Goal: Transaction & Acquisition: Purchase product/service

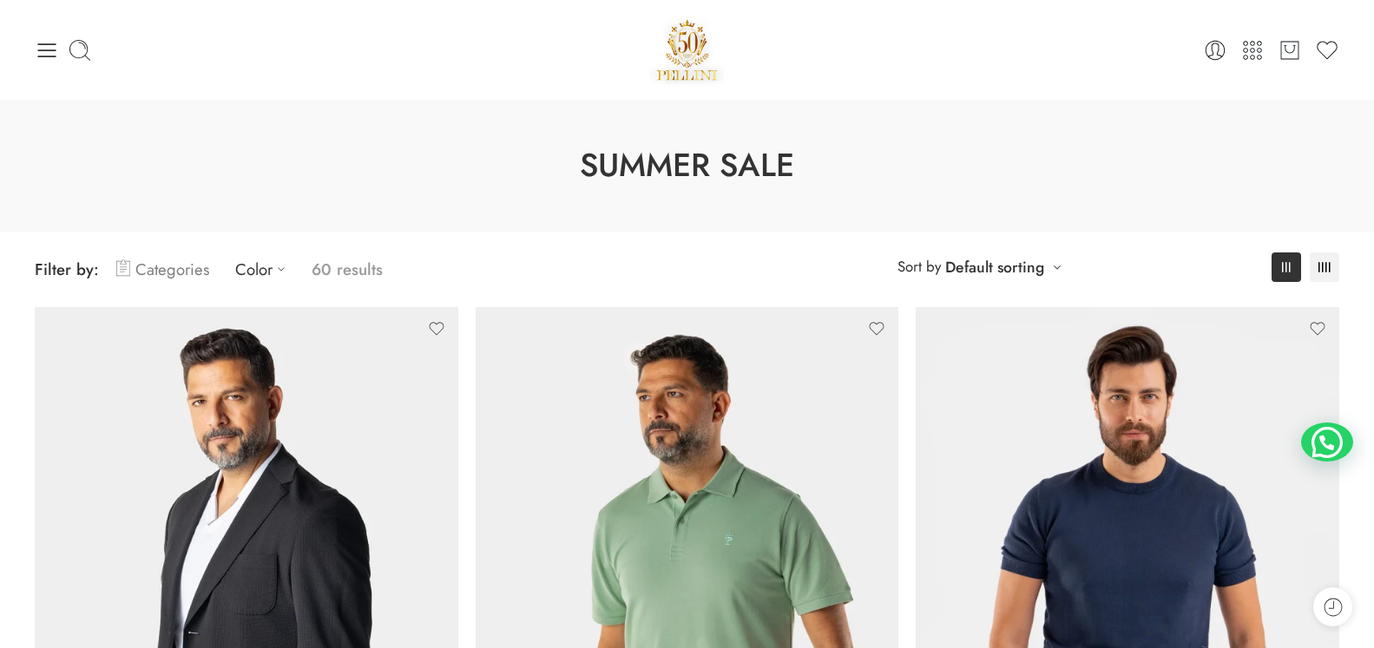
click at [157, 273] on link "Categories" at bounding box center [162, 269] width 93 height 41
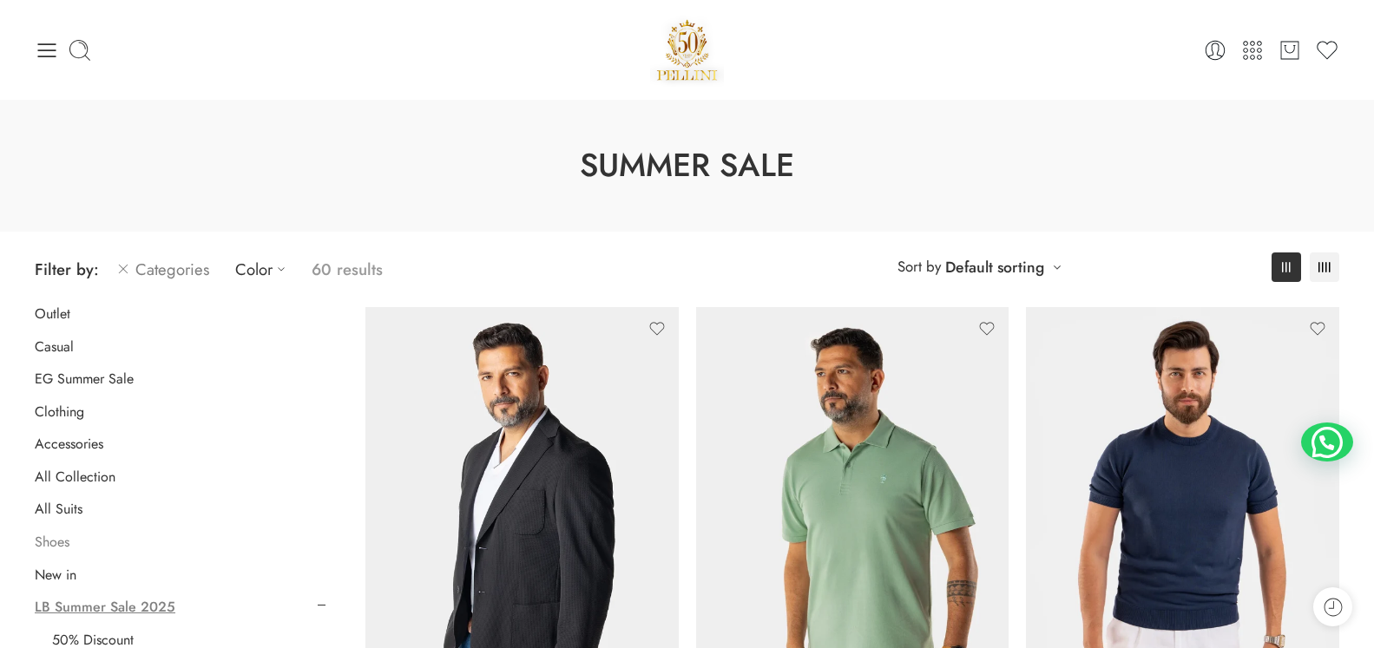
click at [52, 547] on link "Shoes" at bounding box center [52, 542] width 35 height 17
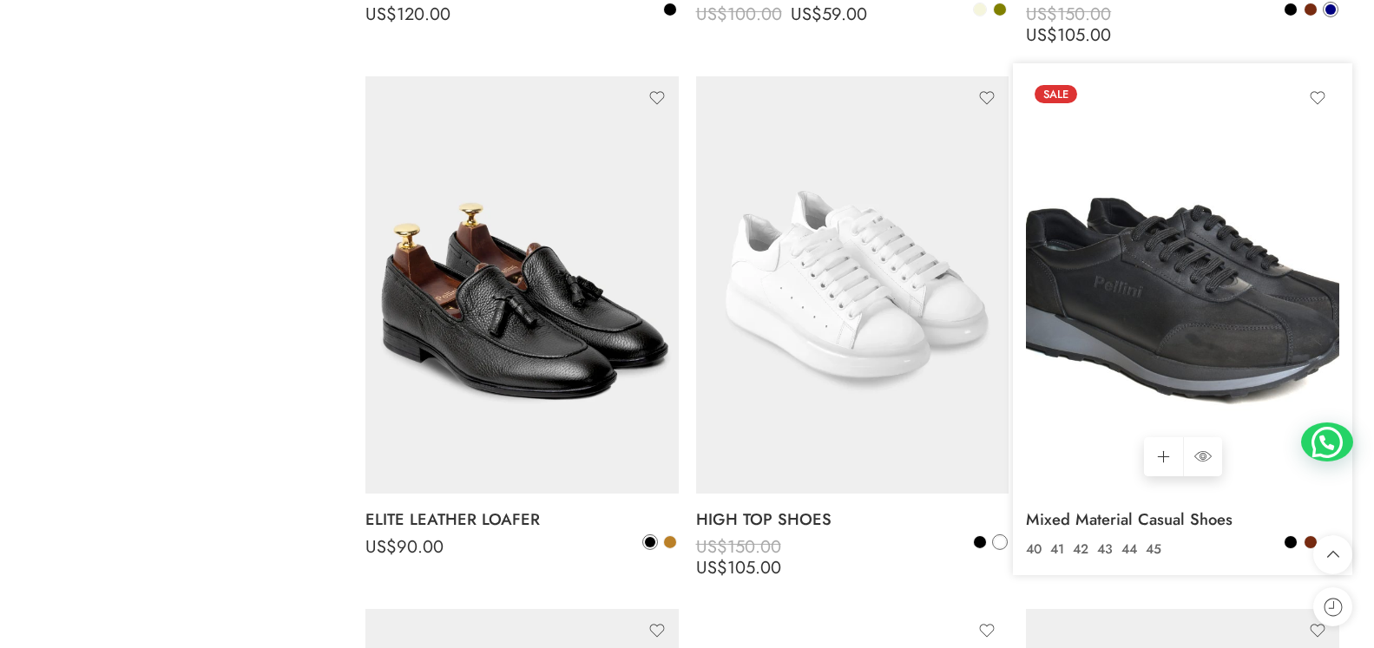
scroll to position [3942, 0]
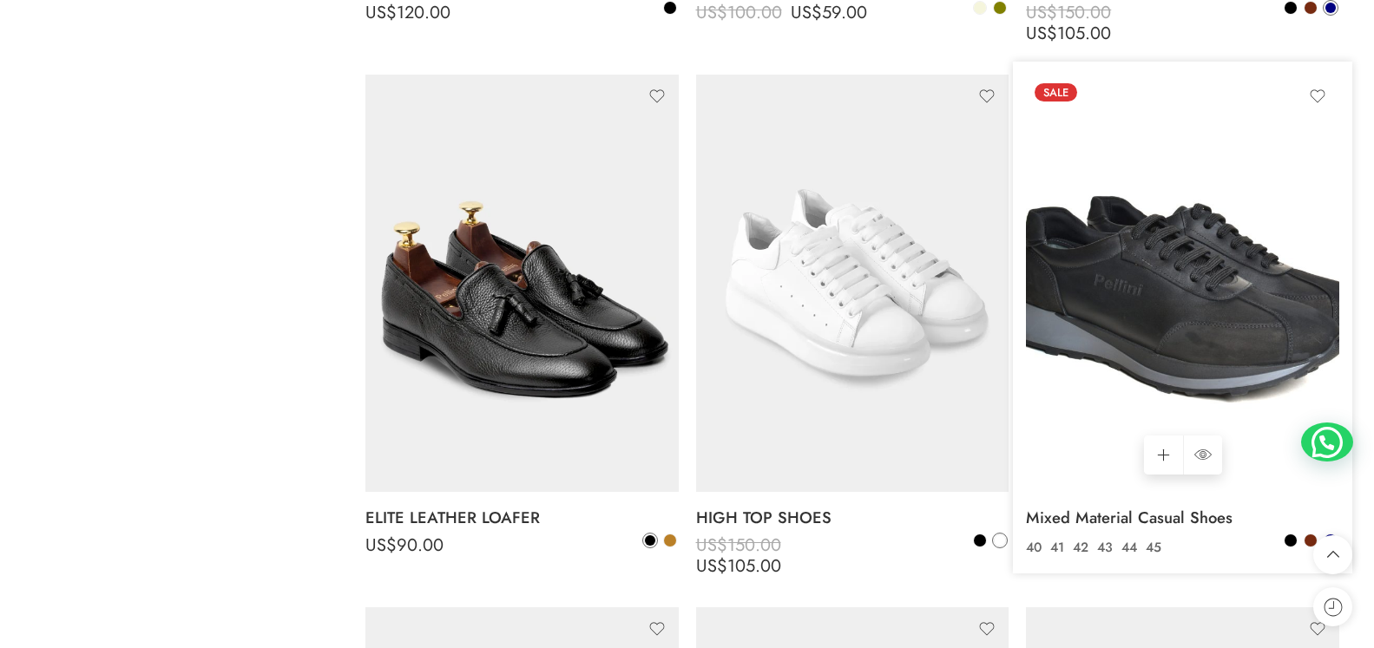
click at [1166, 336] on img at bounding box center [1182, 283] width 313 height 417
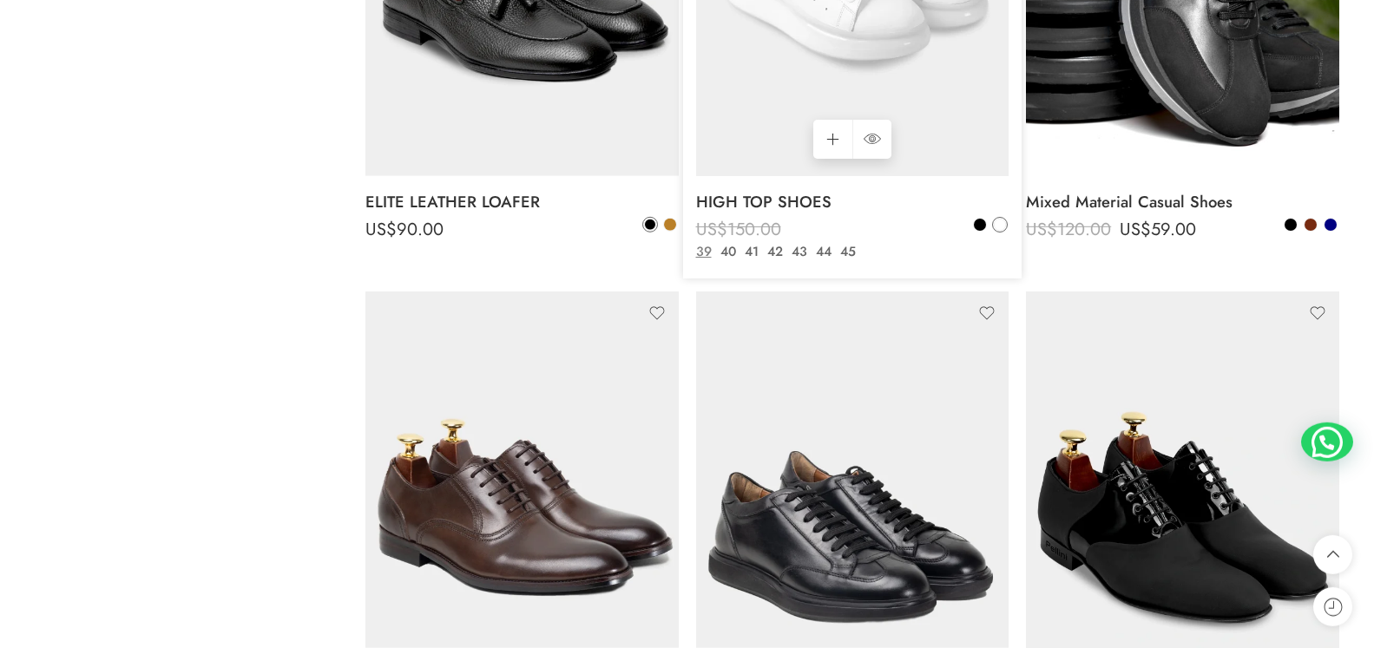
scroll to position [4385, 0]
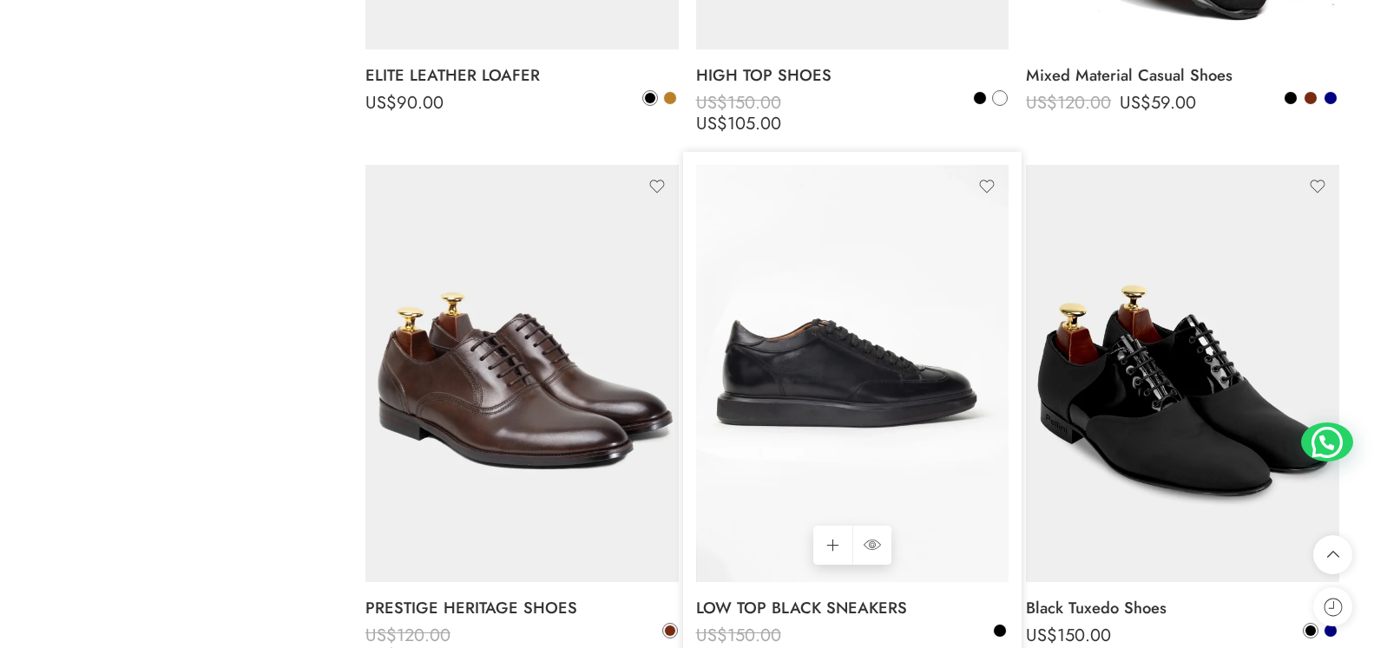
click at [863, 399] on img at bounding box center [852, 373] width 313 height 417
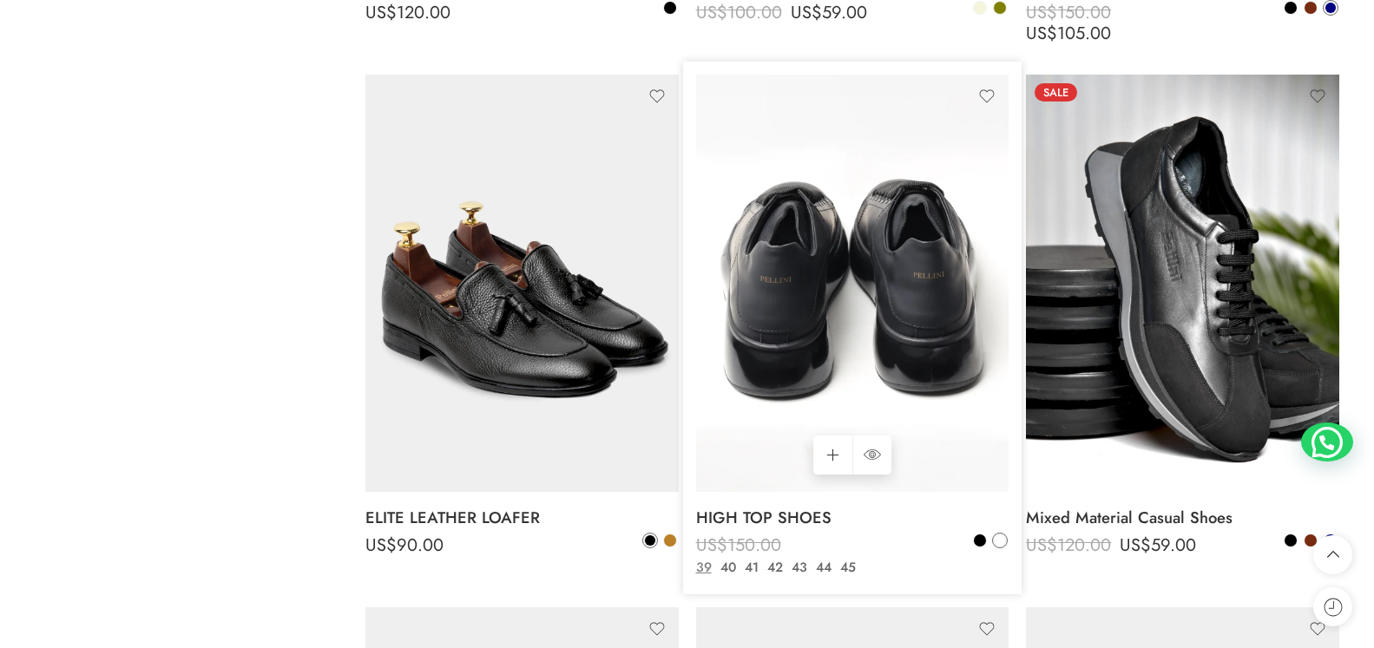
scroll to position [4031, 0]
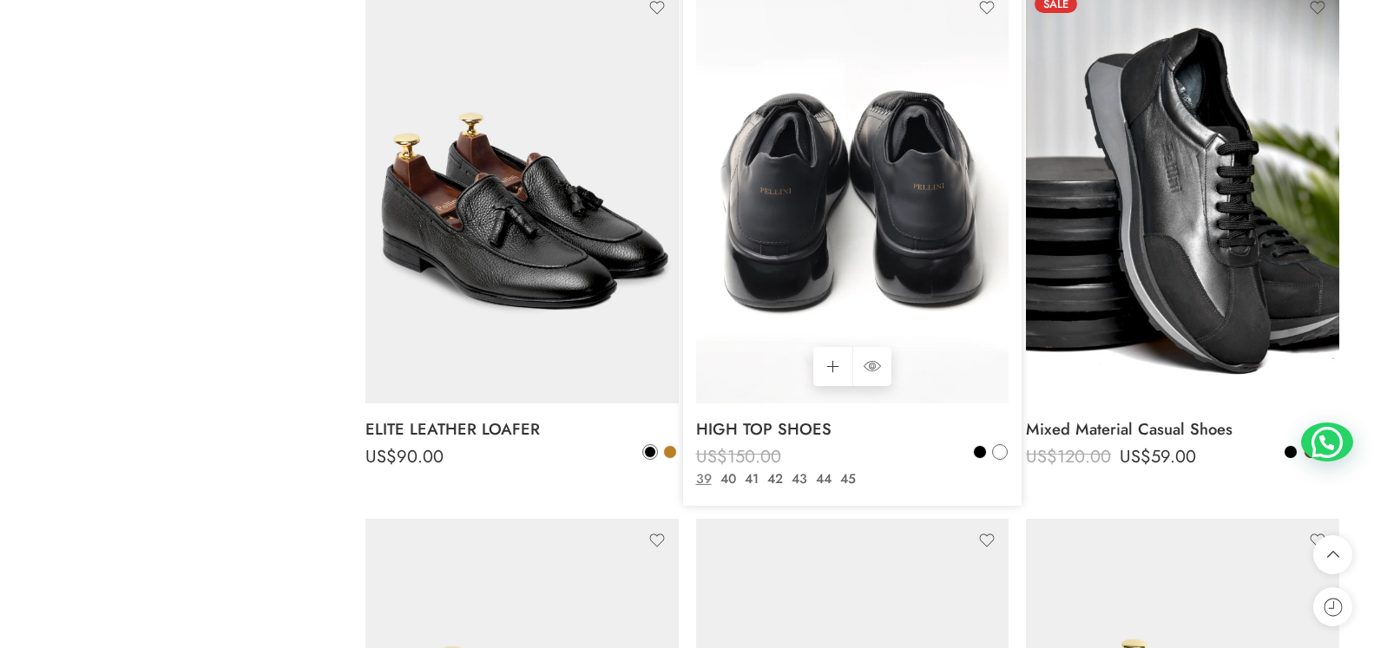
click at [849, 256] on img at bounding box center [852, 194] width 313 height 417
click at [851, 253] on img at bounding box center [852, 194] width 313 height 417
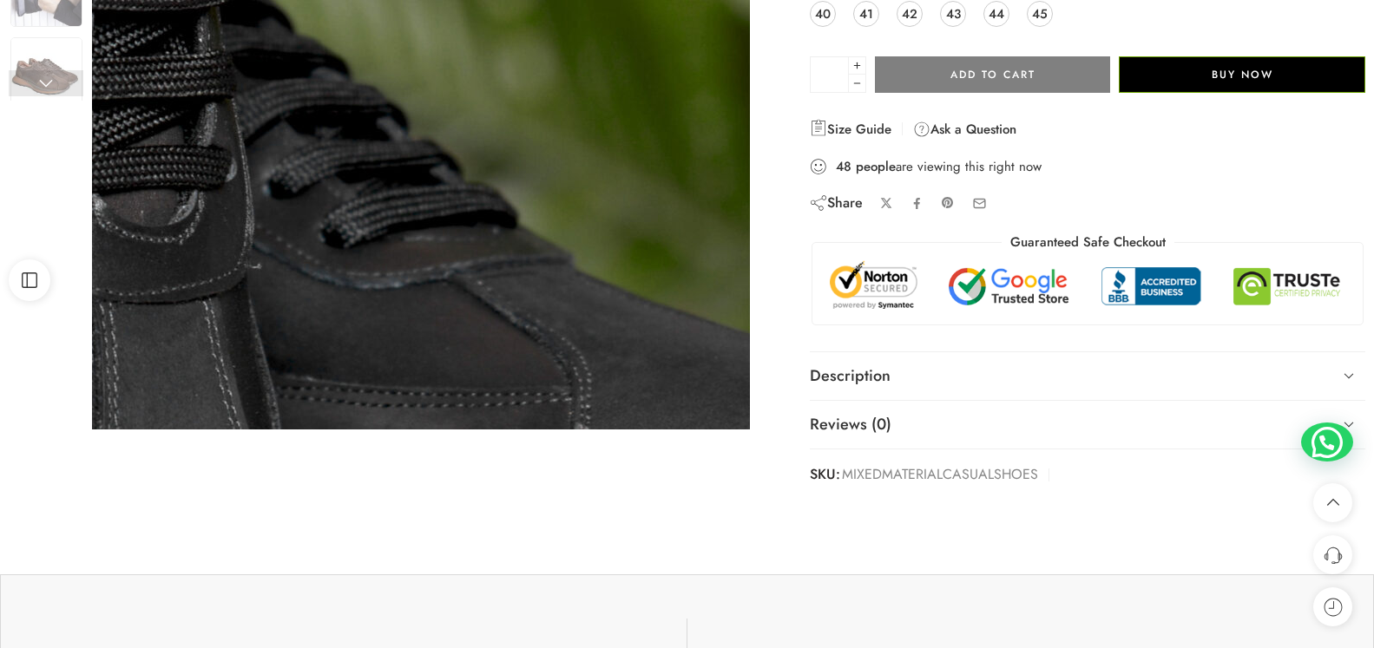
scroll to position [177, 0]
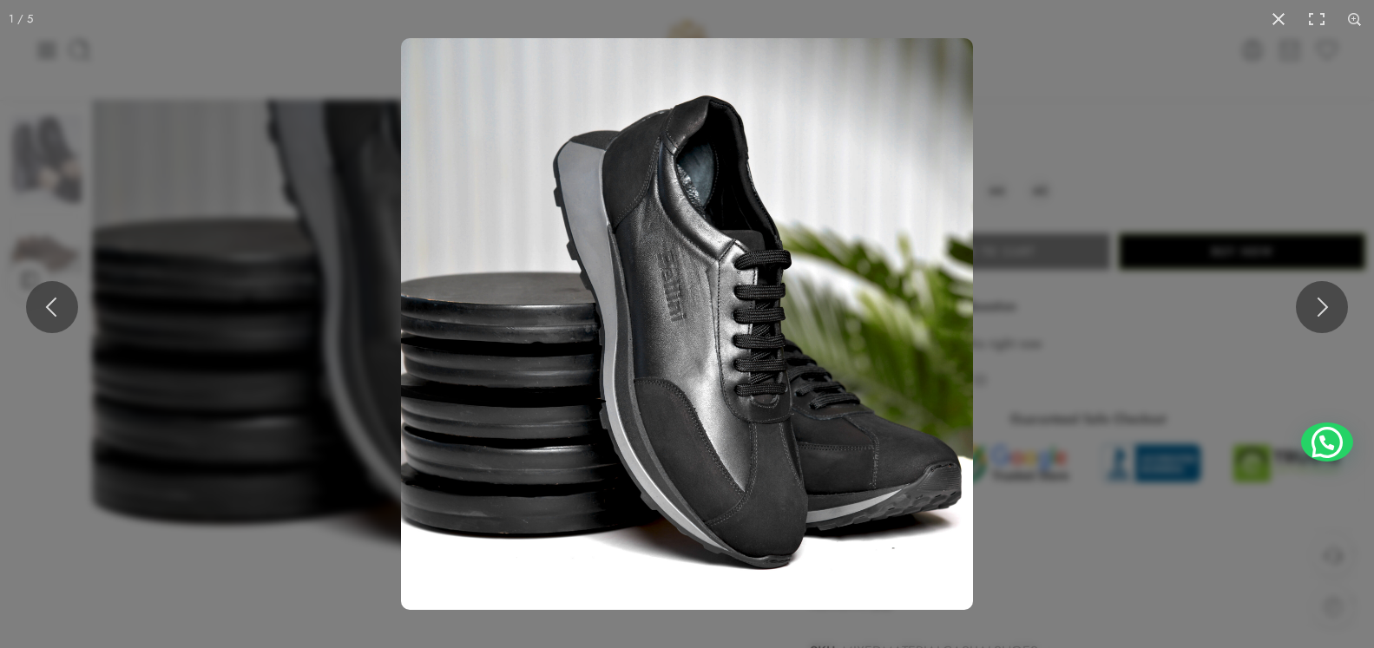
click at [877, 273] on img at bounding box center [687, 324] width 572 height 572
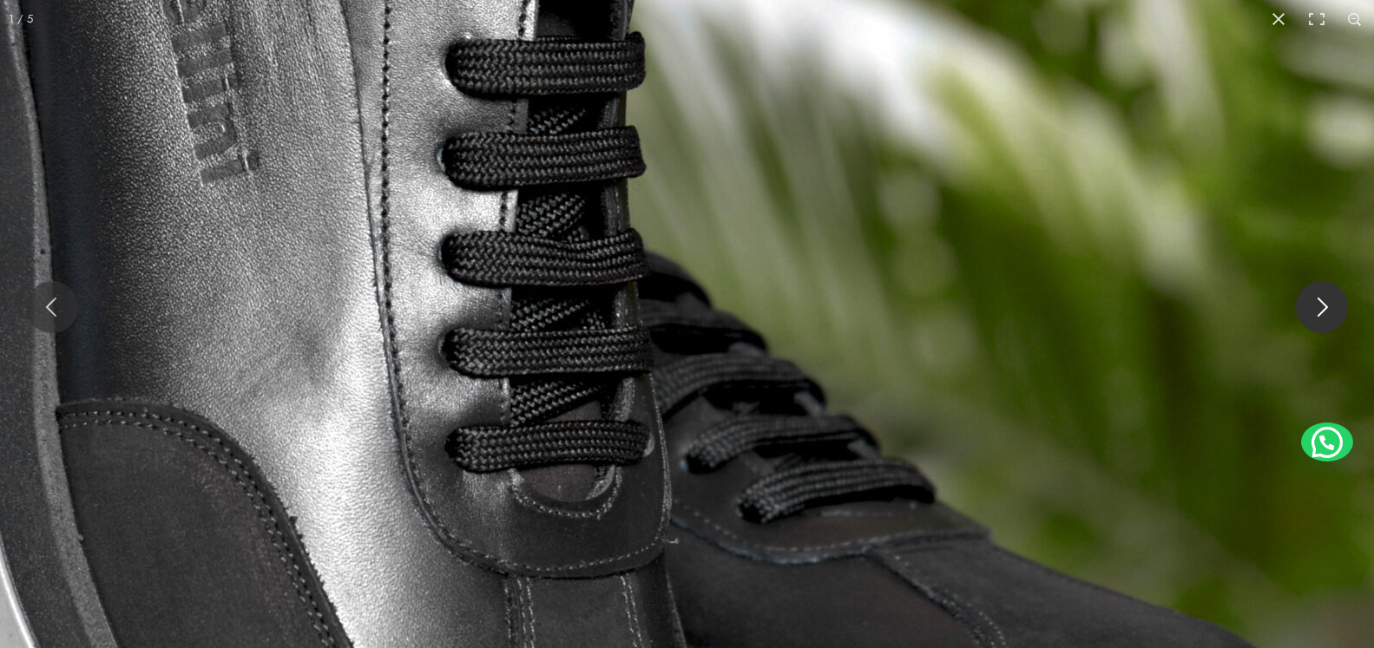
click at [1324, 312] on button at bounding box center [1322, 307] width 52 height 52
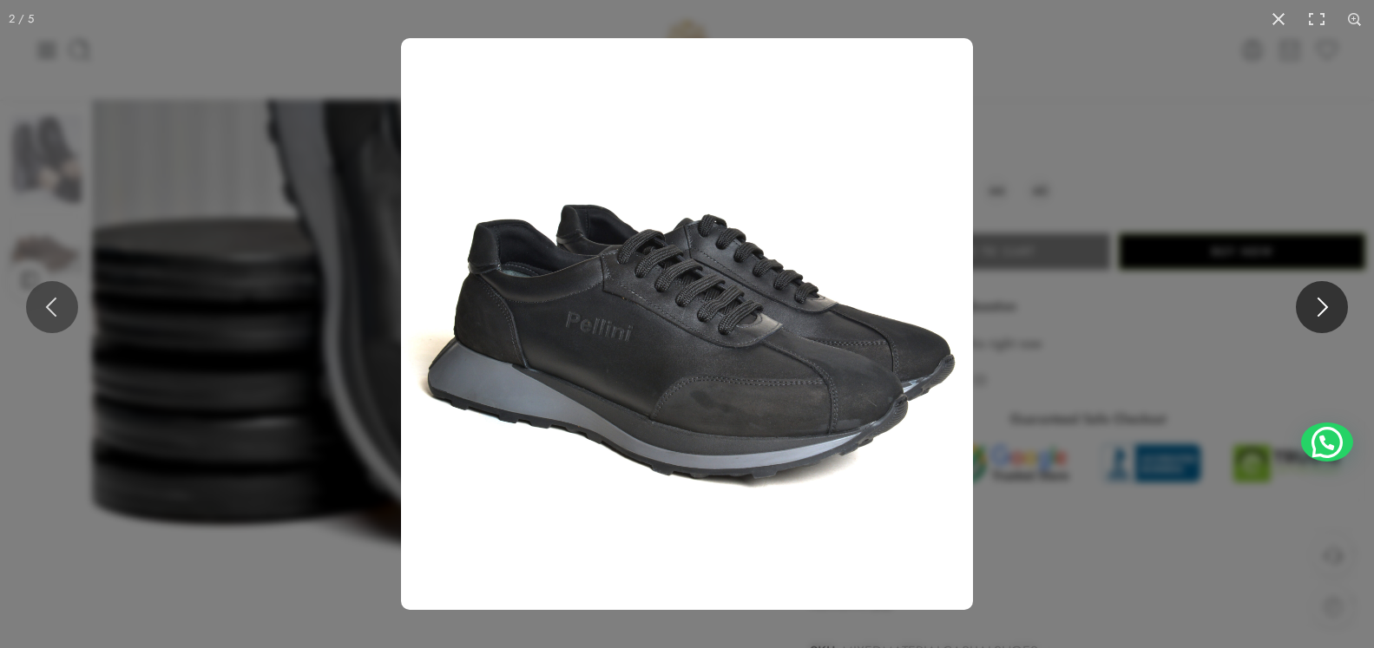
click at [1324, 312] on button at bounding box center [1322, 307] width 52 height 52
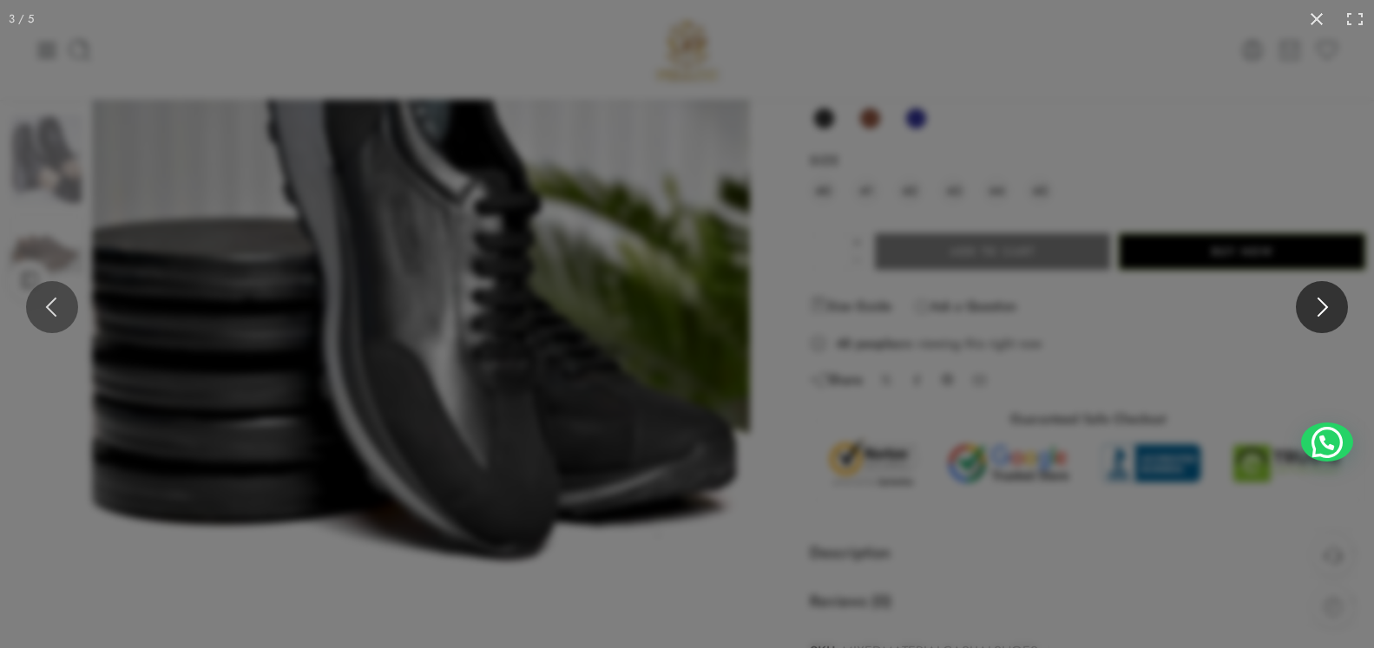
click at [1324, 312] on button at bounding box center [1322, 307] width 52 height 52
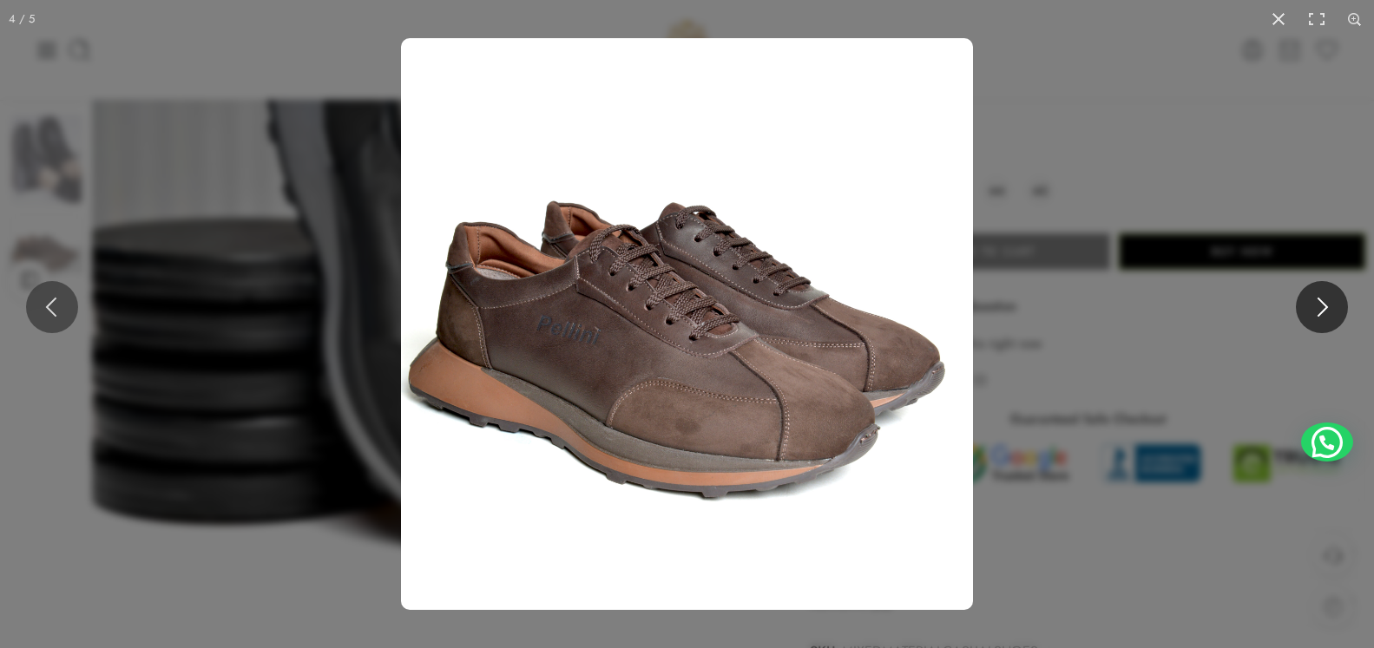
click at [1324, 312] on button at bounding box center [1322, 307] width 52 height 52
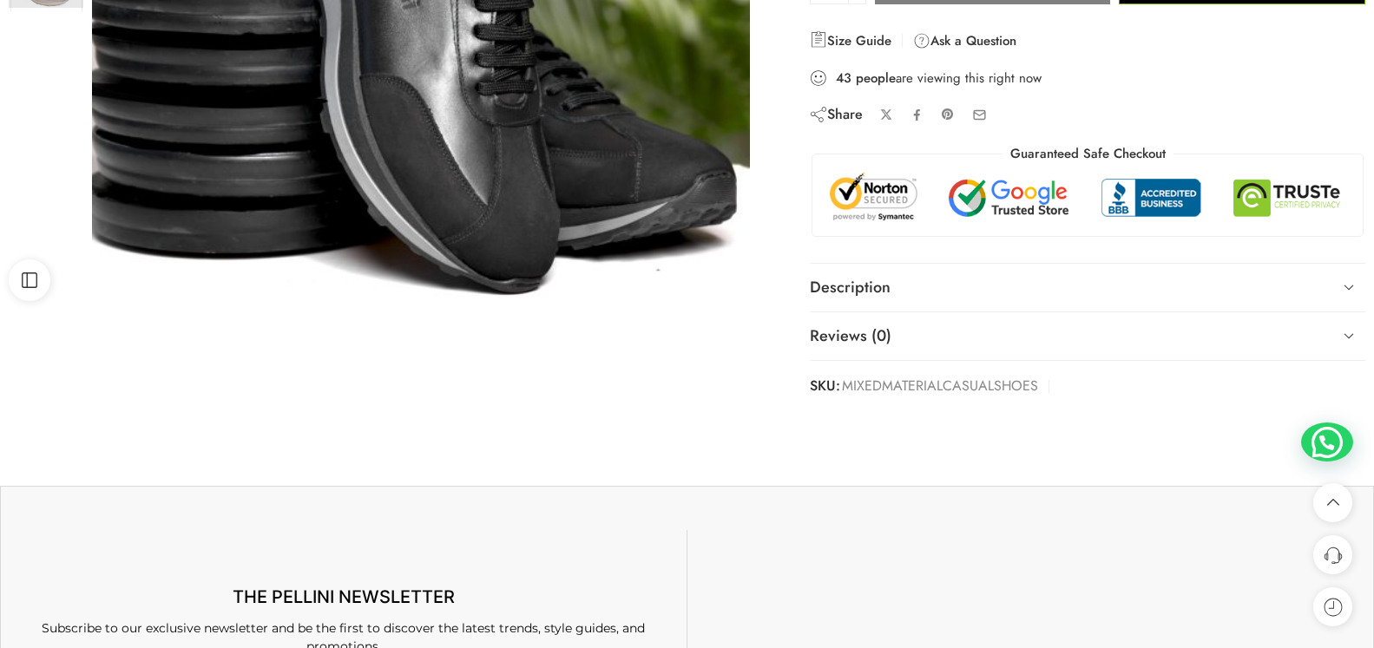
scroll to position [0, 0]
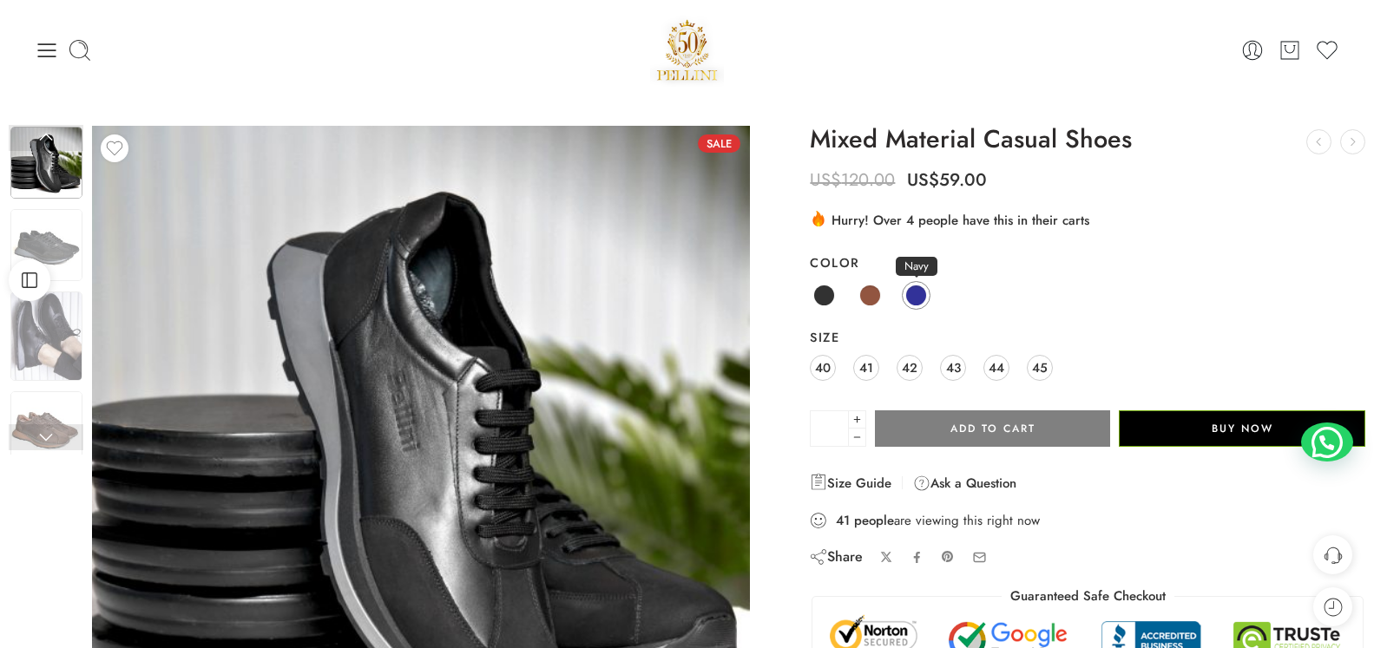
click at [915, 294] on span at bounding box center [916, 296] width 22 height 22
click at [824, 294] on span at bounding box center [824, 296] width 22 height 22
click at [921, 294] on span at bounding box center [916, 296] width 22 height 22
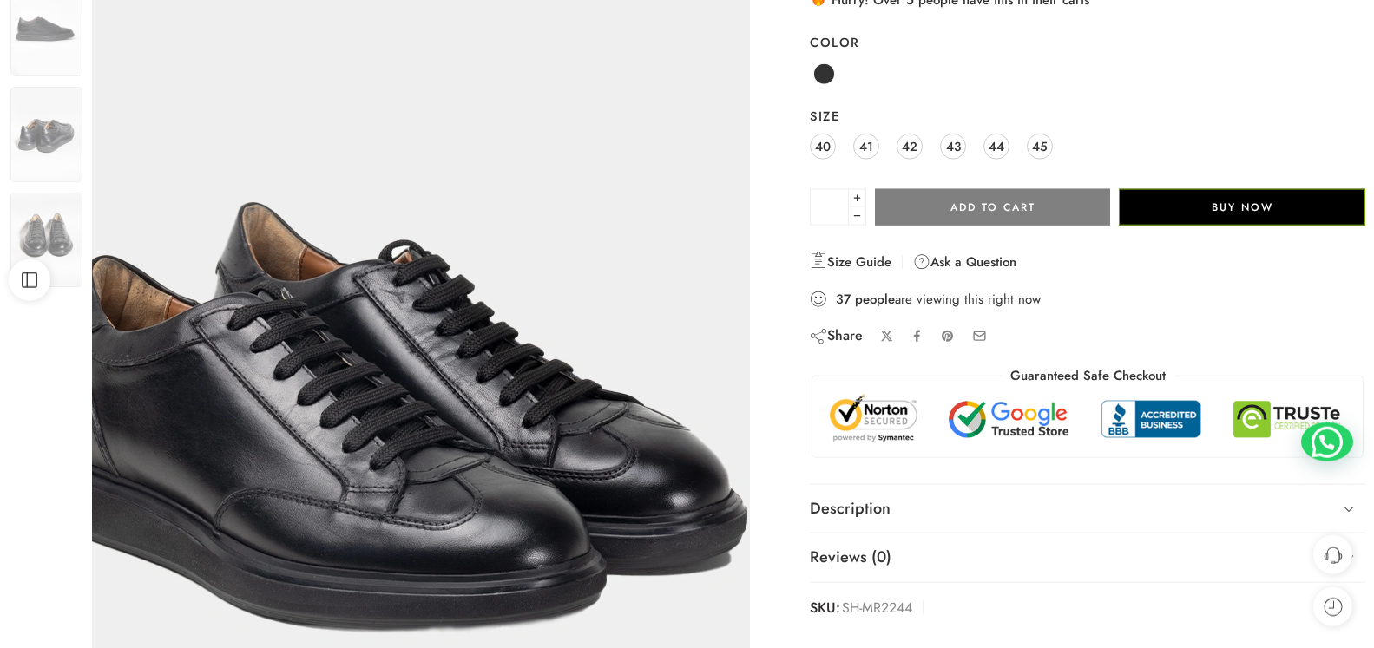
scroll to position [266, 0]
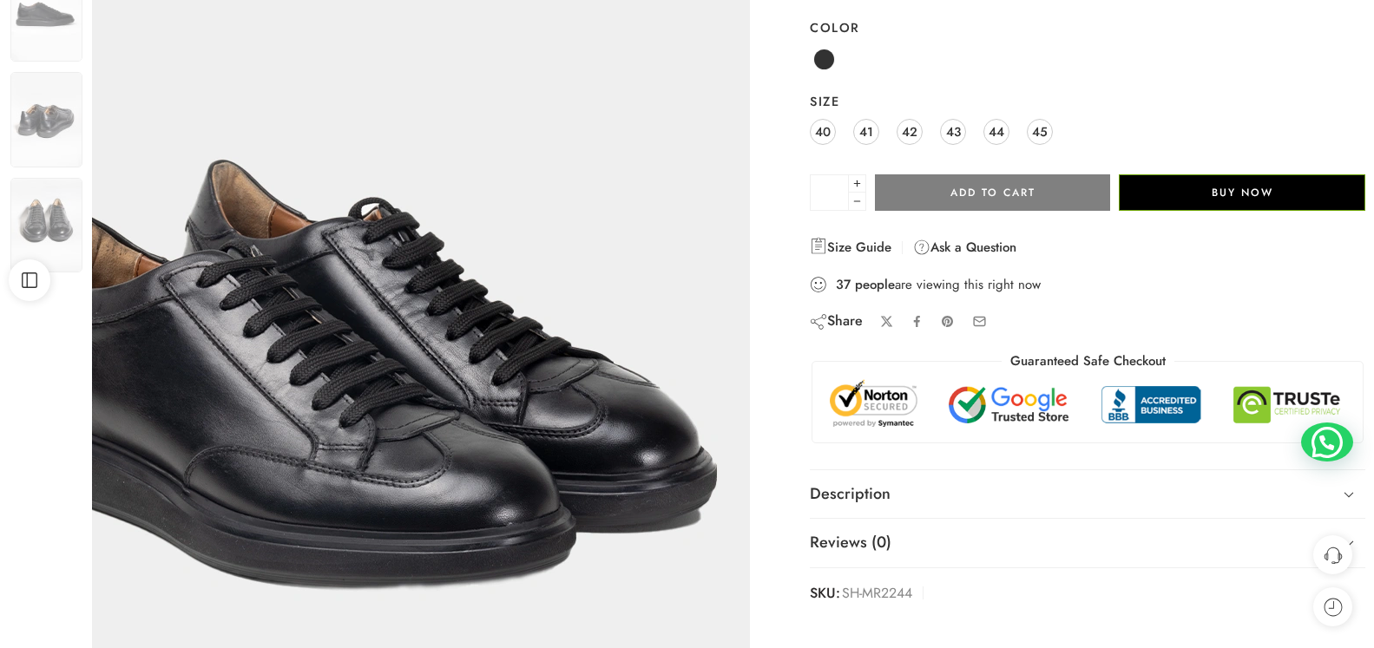
click at [712, 384] on img at bounding box center [365, 282] width 781 height 1042
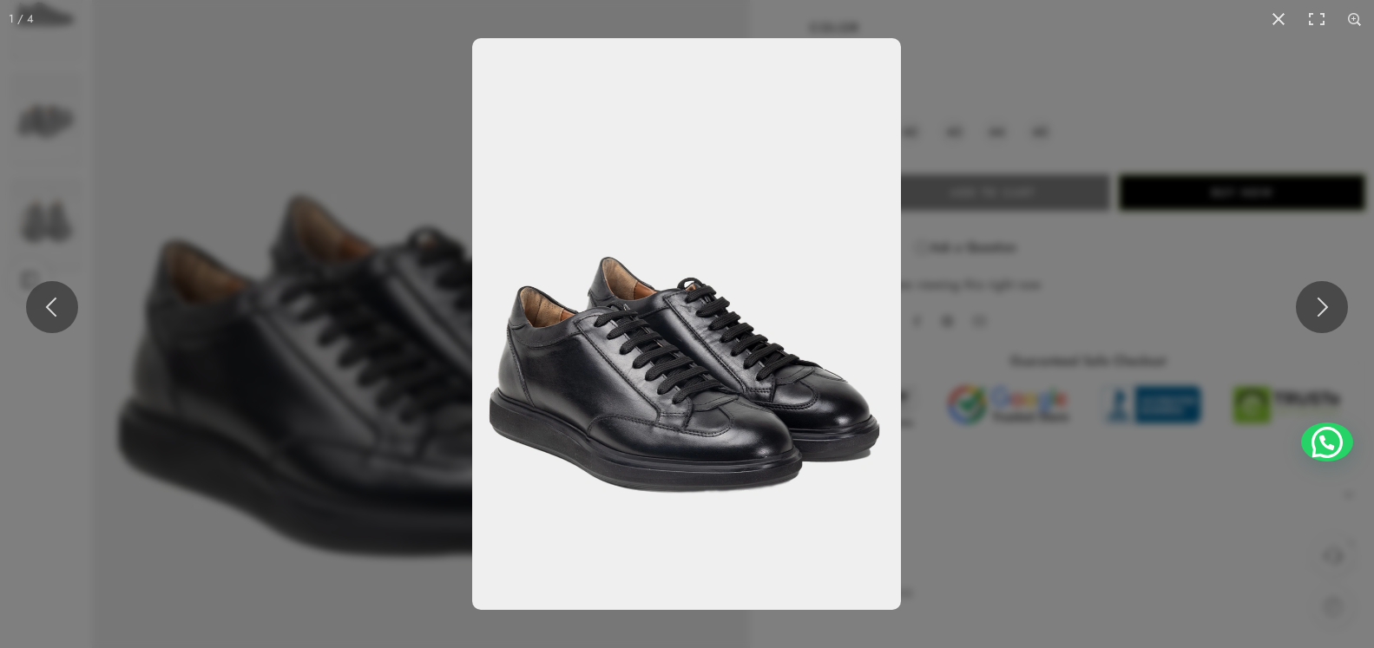
click at [862, 340] on img at bounding box center [686, 324] width 429 height 572
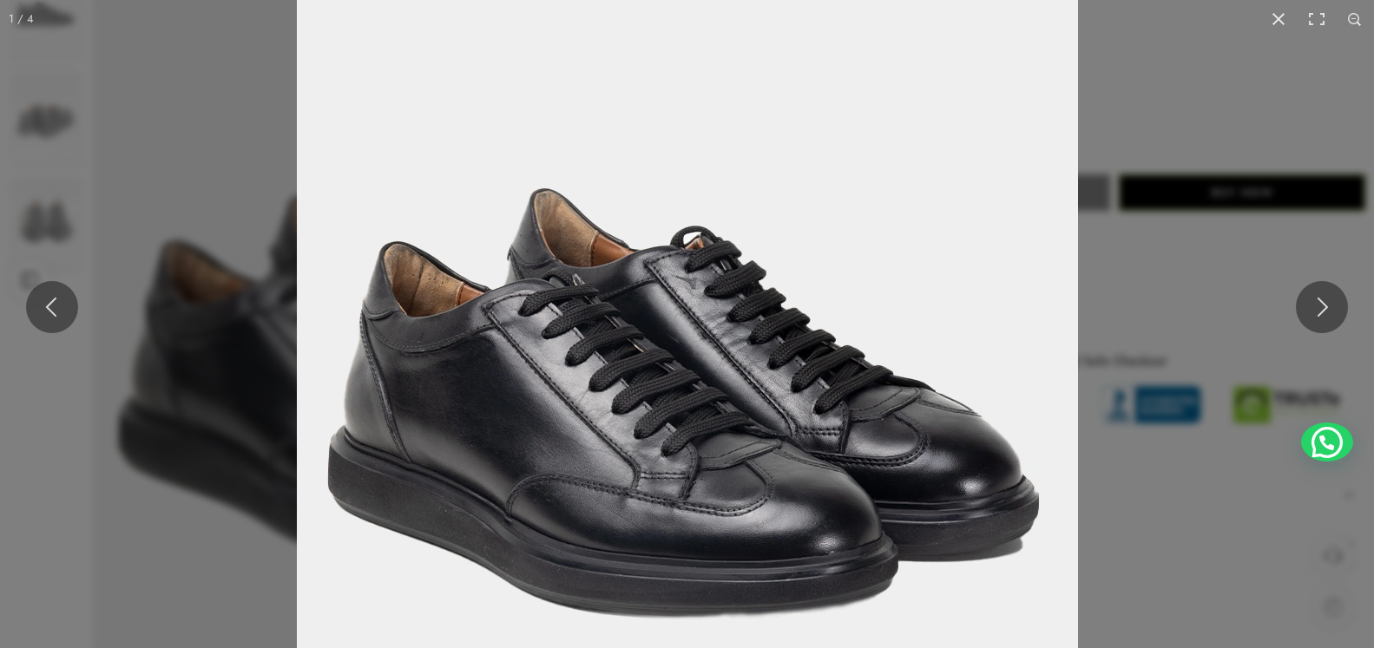
click at [927, 290] on img at bounding box center [687, 311] width 781 height 1042
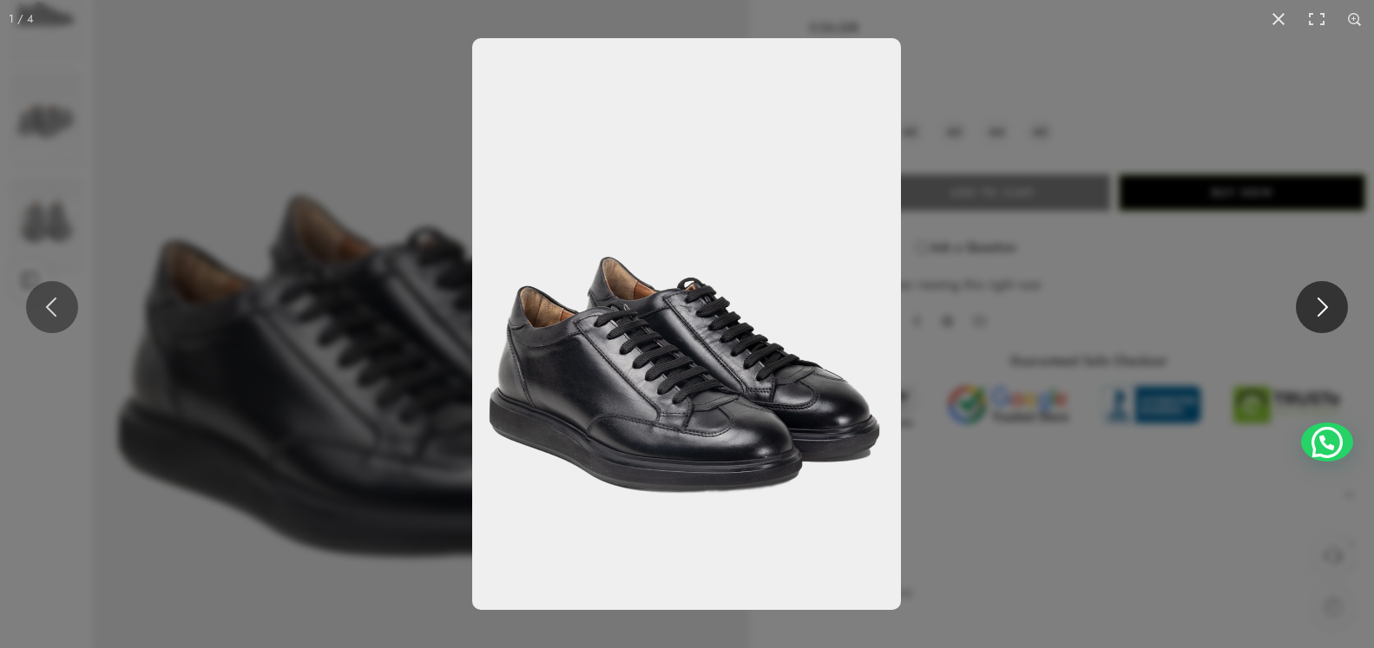
click at [1315, 304] on button at bounding box center [1322, 307] width 52 height 52
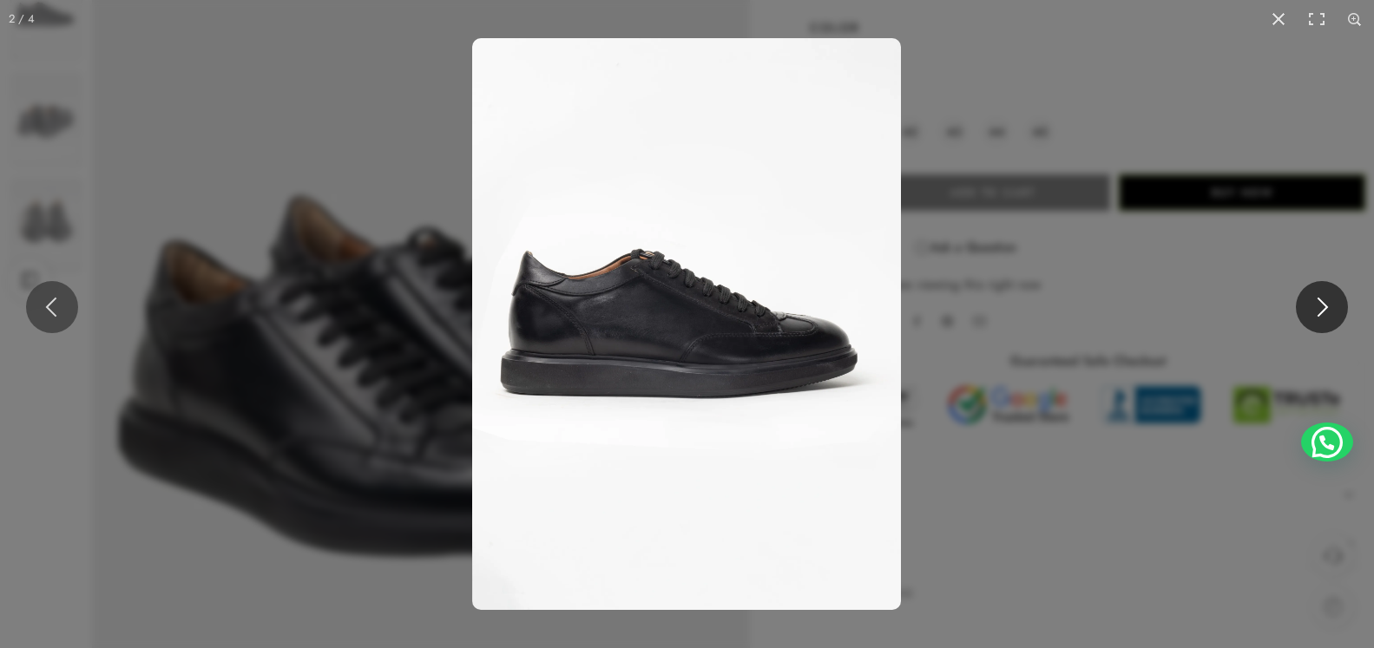
click at [1315, 304] on button at bounding box center [1322, 307] width 52 height 52
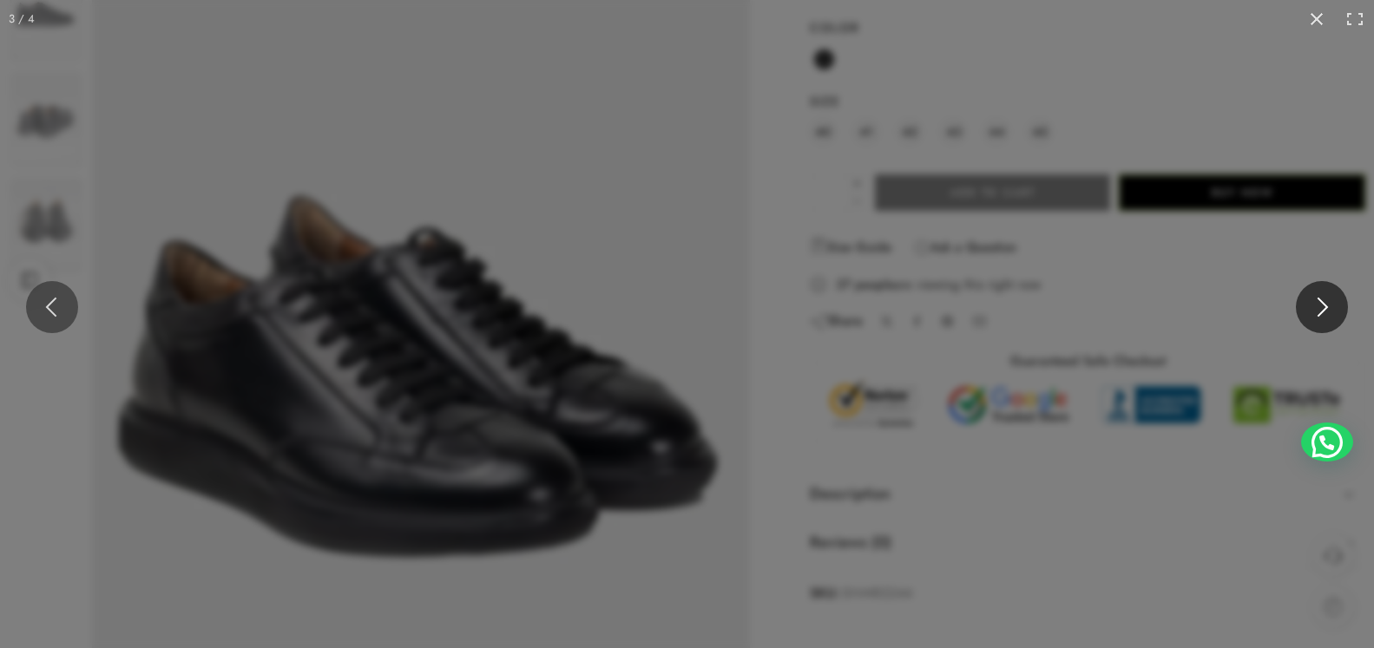
click at [1315, 304] on button at bounding box center [1322, 307] width 52 height 52
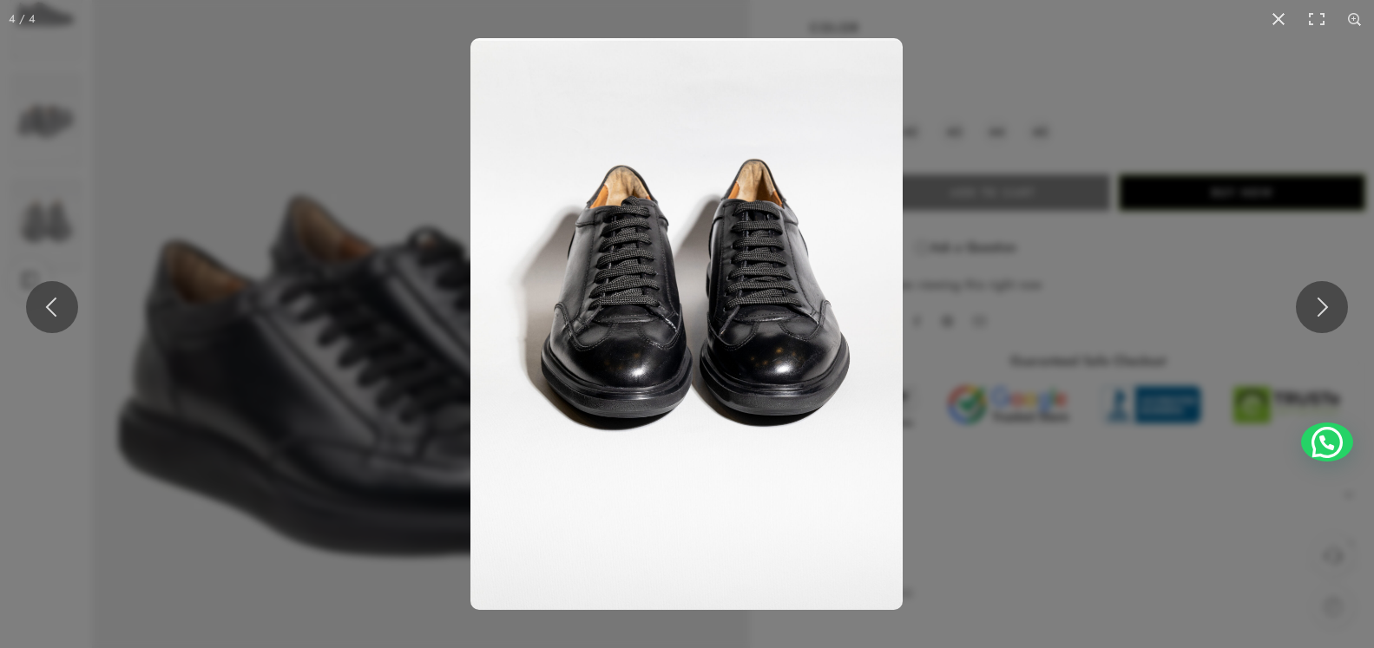
click at [767, 346] on img at bounding box center [686, 324] width 432 height 572
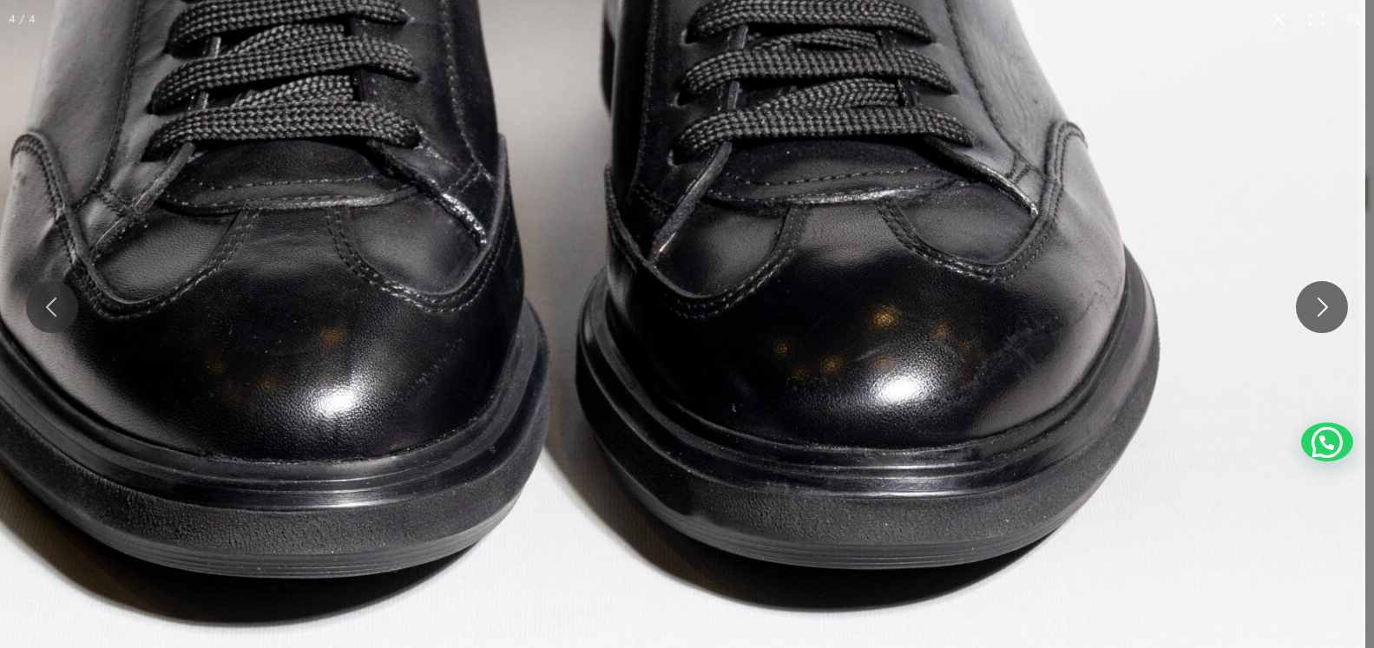
click at [713, 248] on img at bounding box center [525, 214] width 1680 height 2222
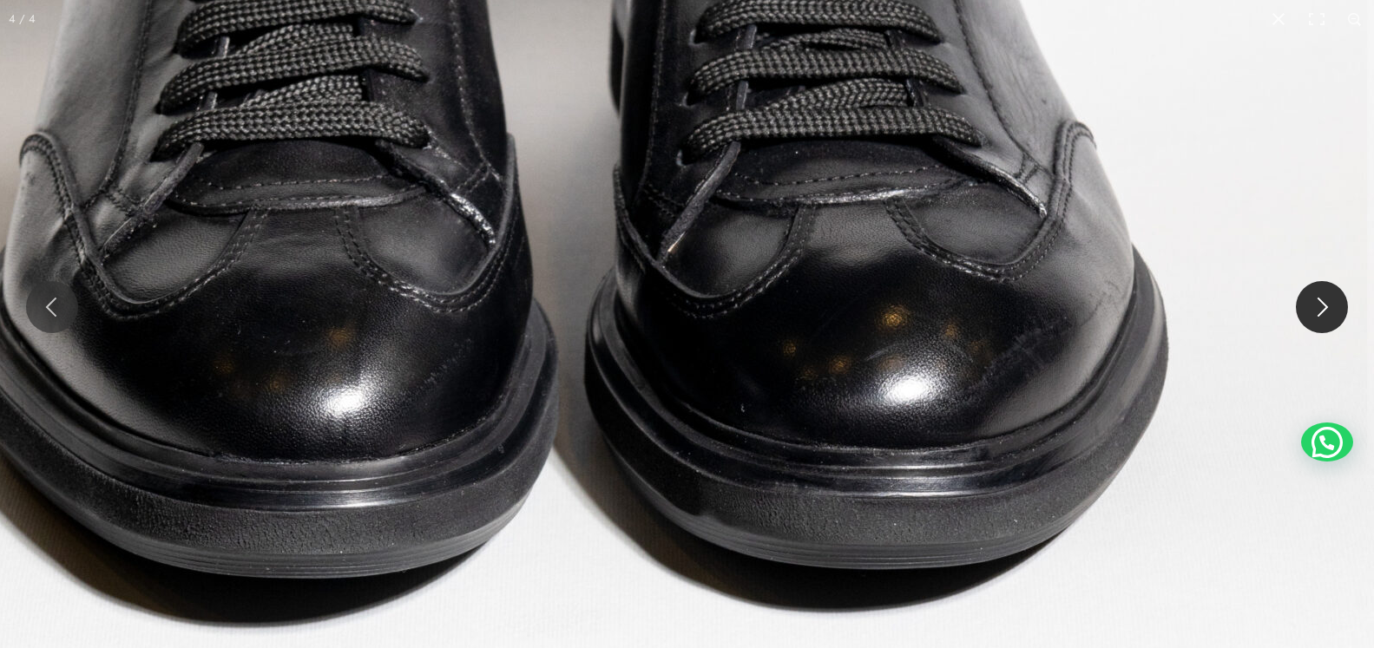
click at [1307, 299] on button at bounding box center [1322, 307] width 52 height 52
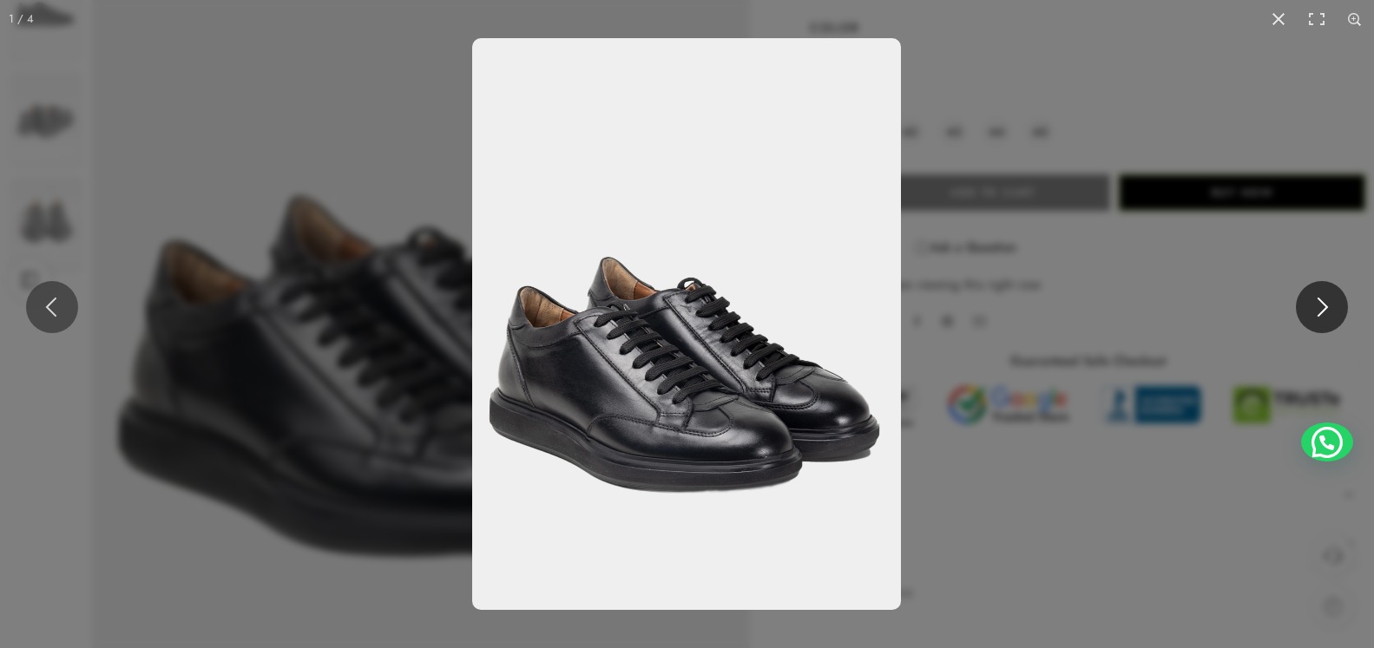
click at [1322, 313] on button at bounding box center [1322, 307] width 52 height 52
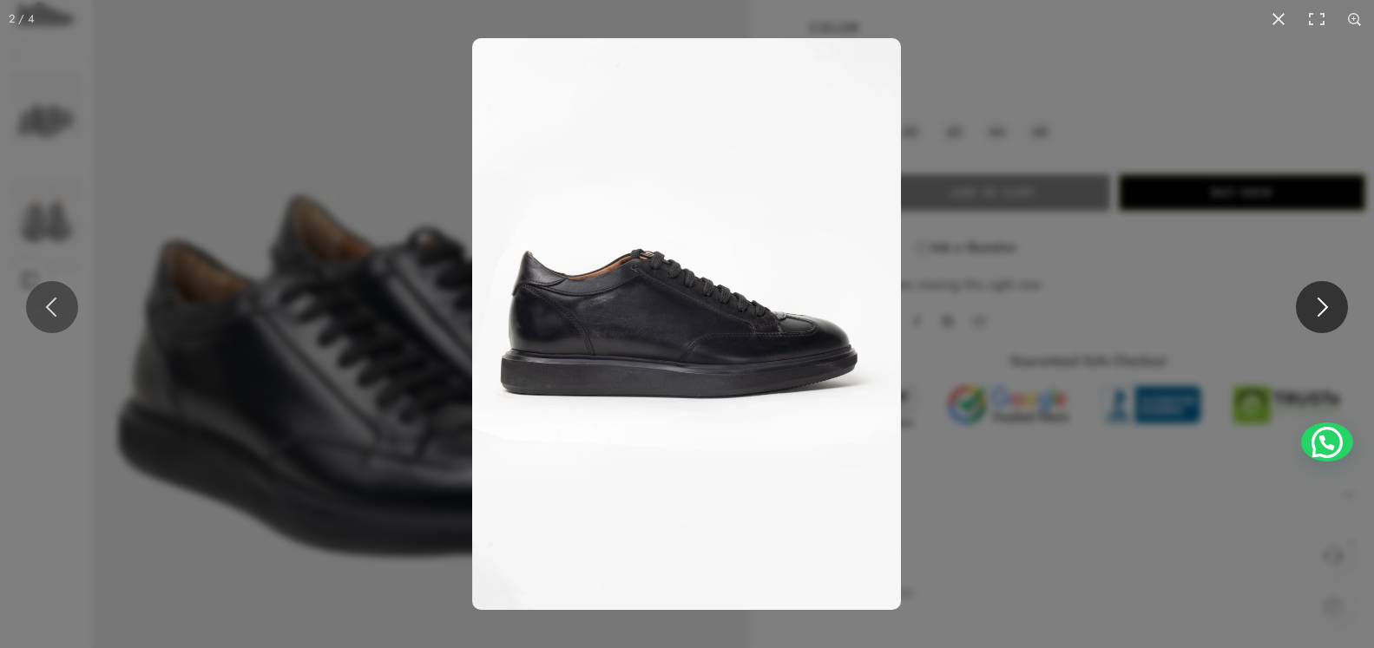
click at [1322, 313] on button at bounding box center [1322, 307] width 52 height 52
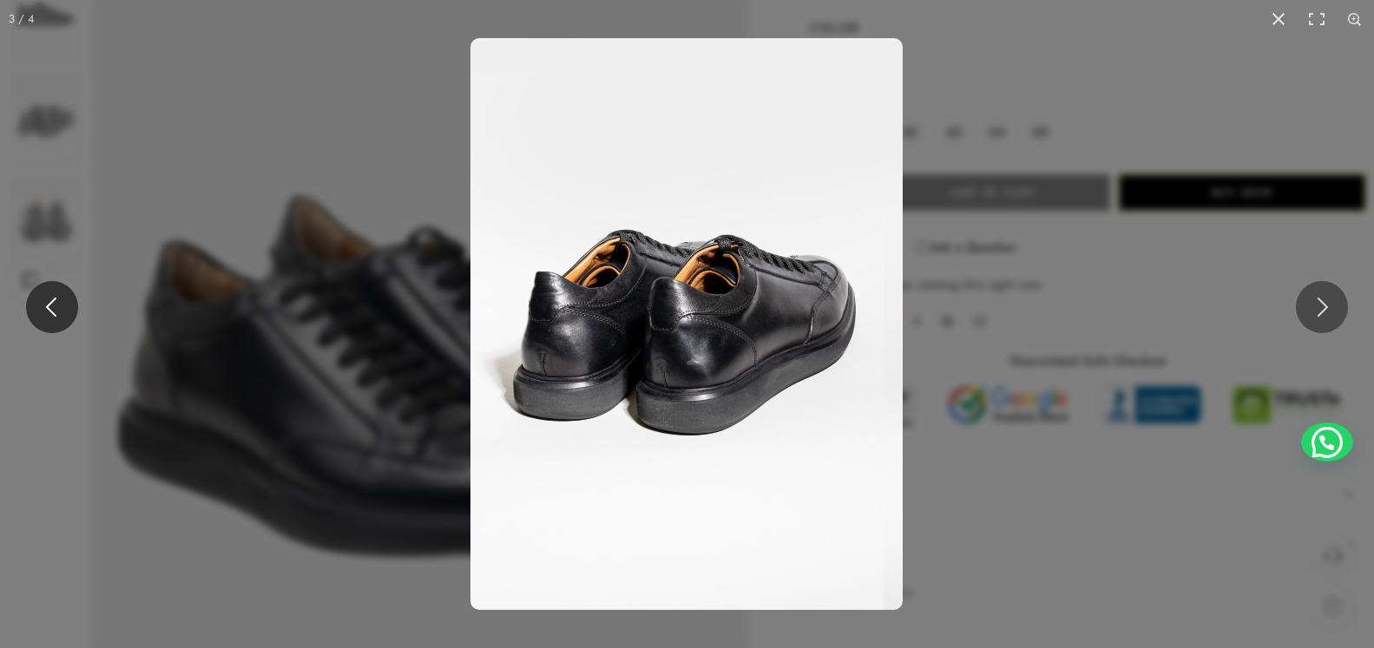
click at [49, 306] on button at bounding box center [52, 307] width 52 height 52
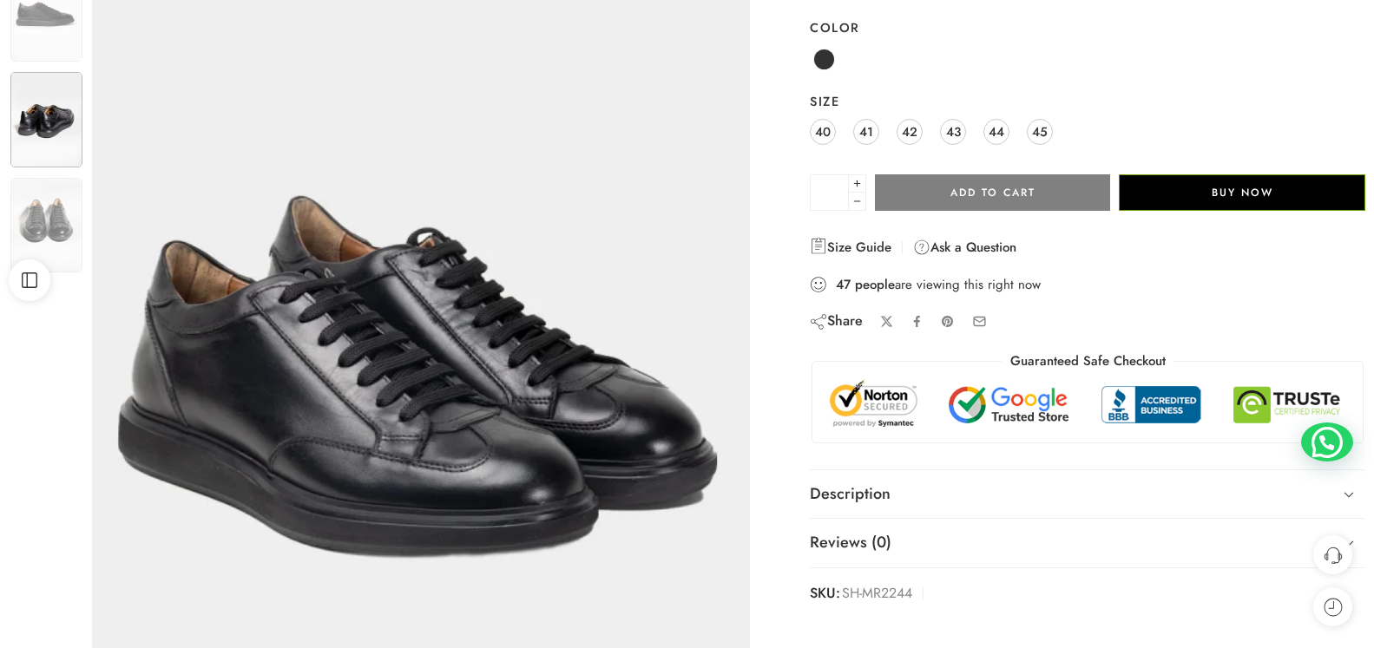
click at [38, 122] on img at bounding box center [46, 119] width 72 height 95
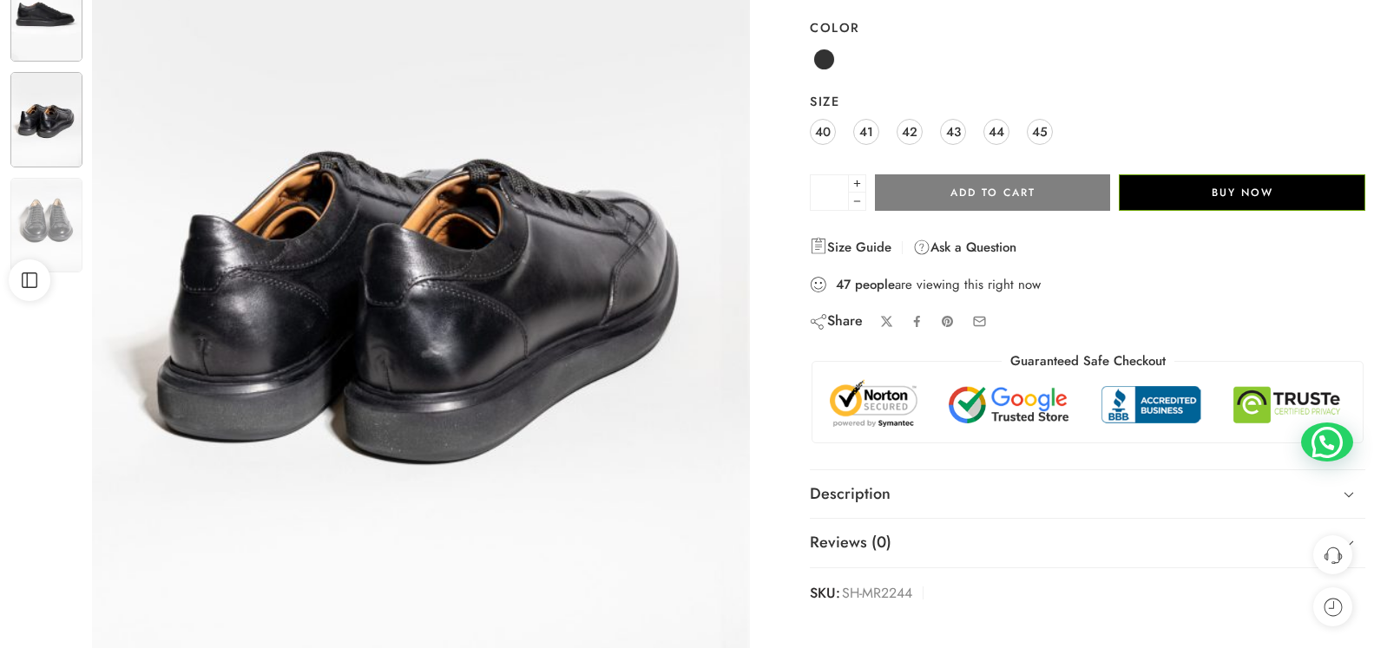
click at [40, 12] on img at bounding box center [46, 14] width 72 height 95
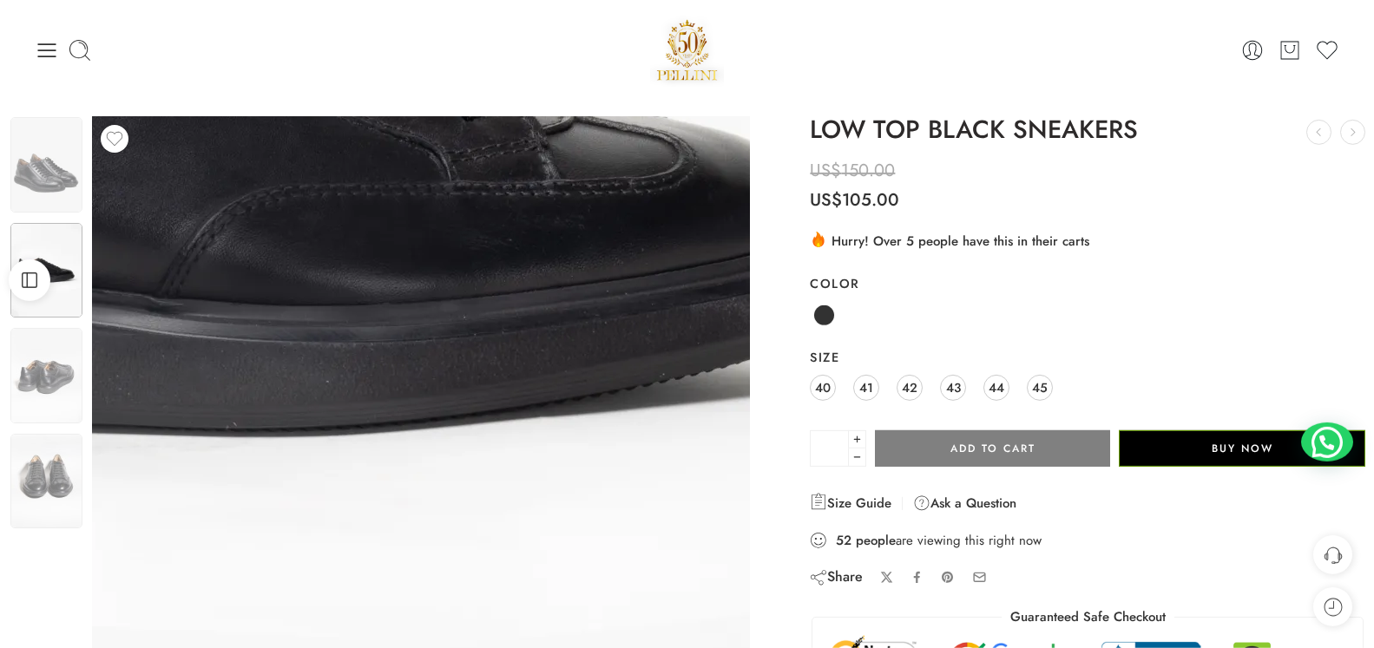
scroll to position [0, 0]
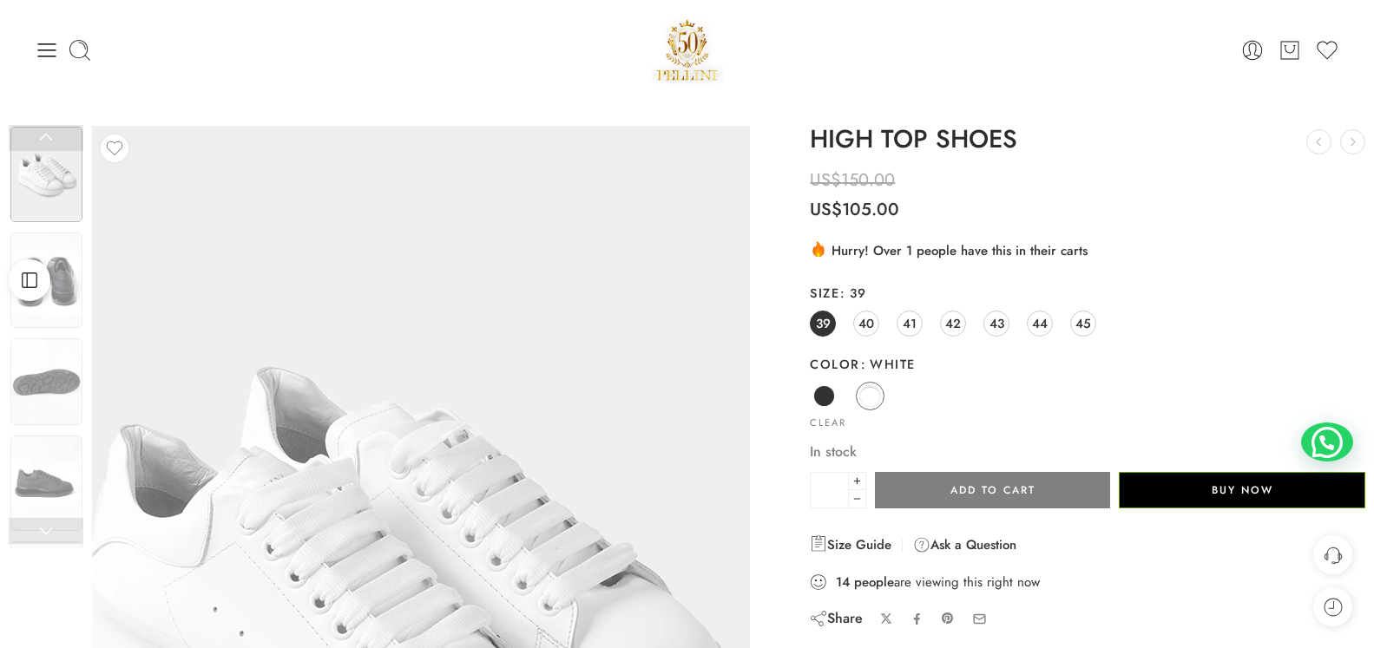
scroll to position [177, 0]
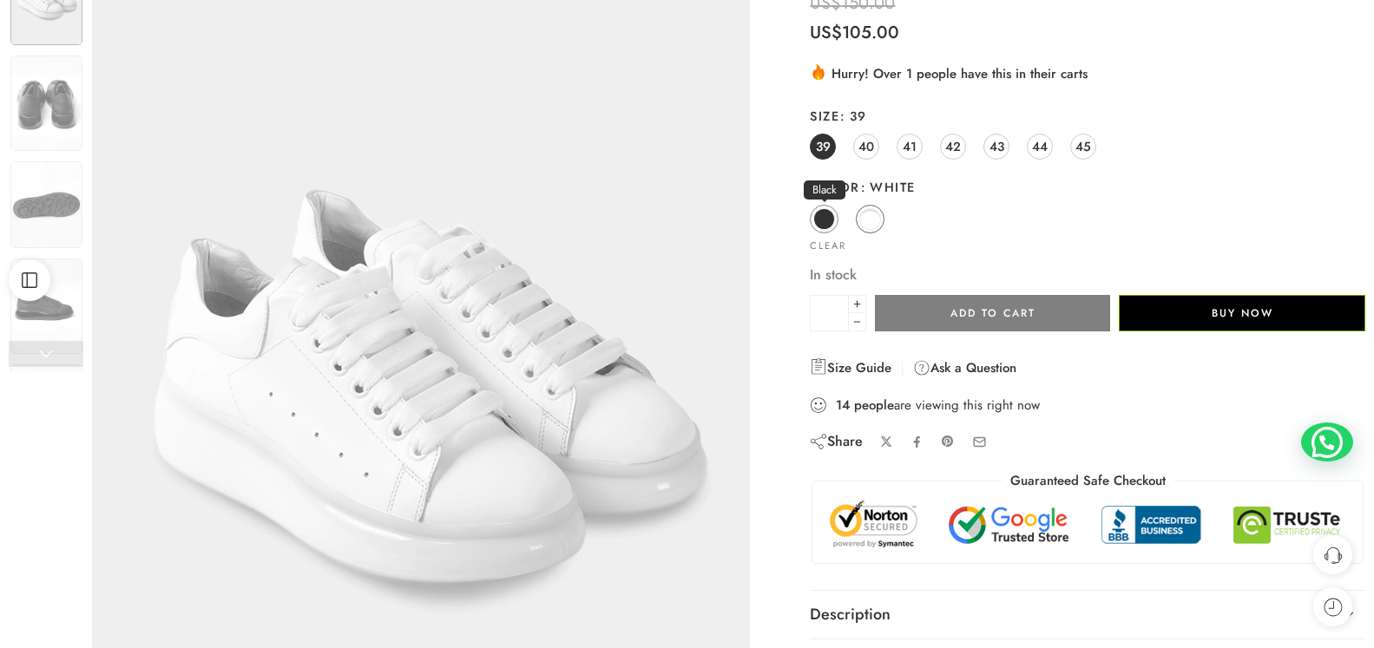
click at [824, 217] on span at bounding box center [824, 219] width 22 height 22
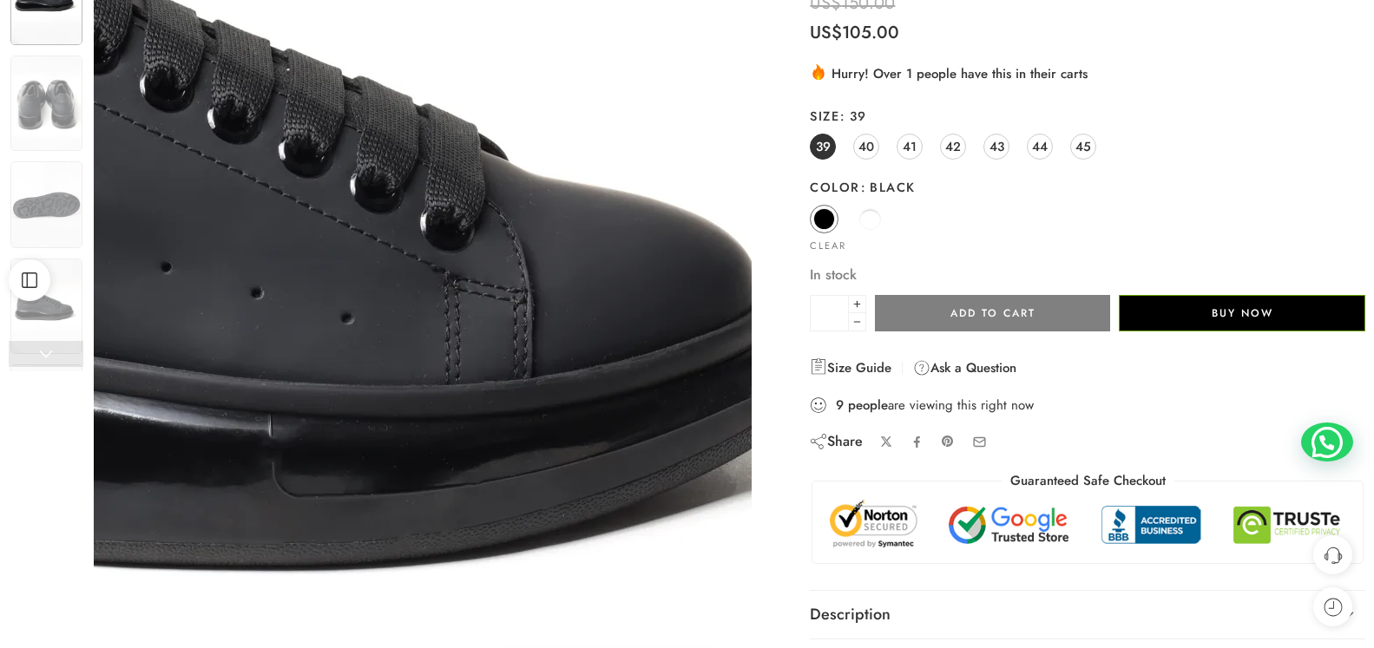
drag, startPoint x: 399, startPoint y: 367, endPoint x: 596, endPoint y: 486, distance: 230.1
click at [596, 486] on img at bounding box center [155, 236] width 1666 height 2222
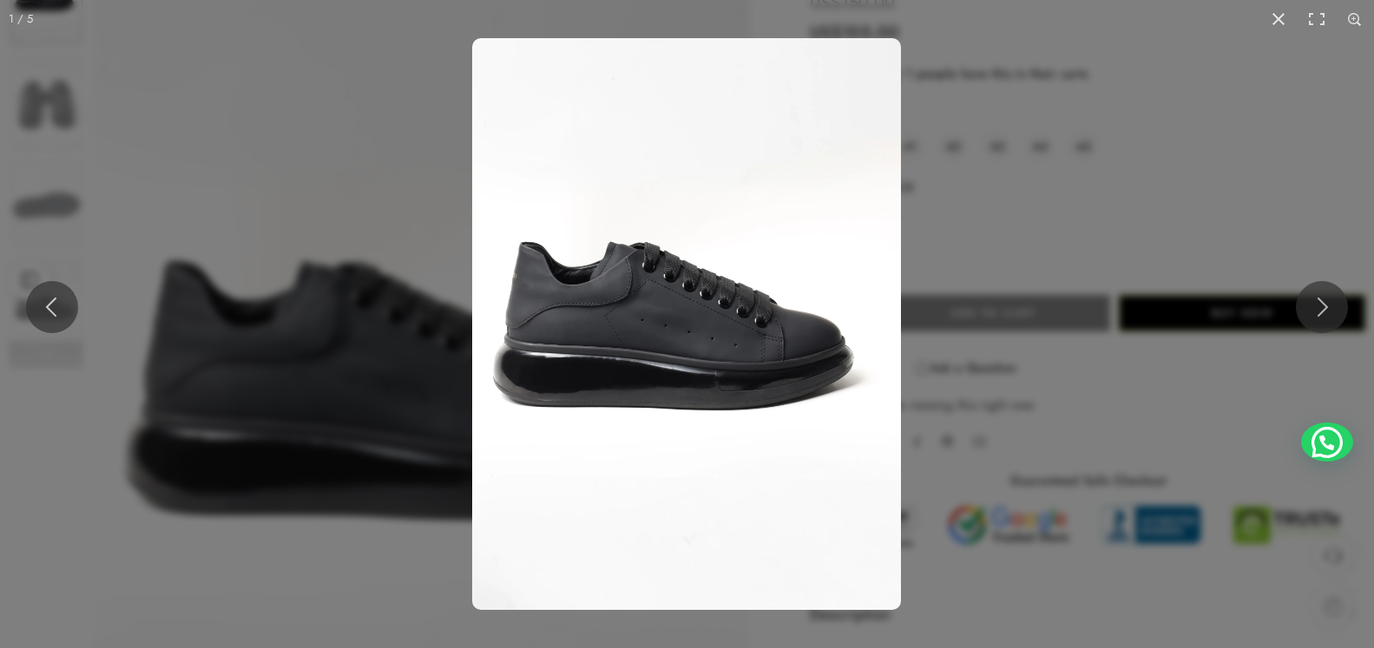
click at [768, 279] on img at bounding box center [686, 324] width 429 height 572
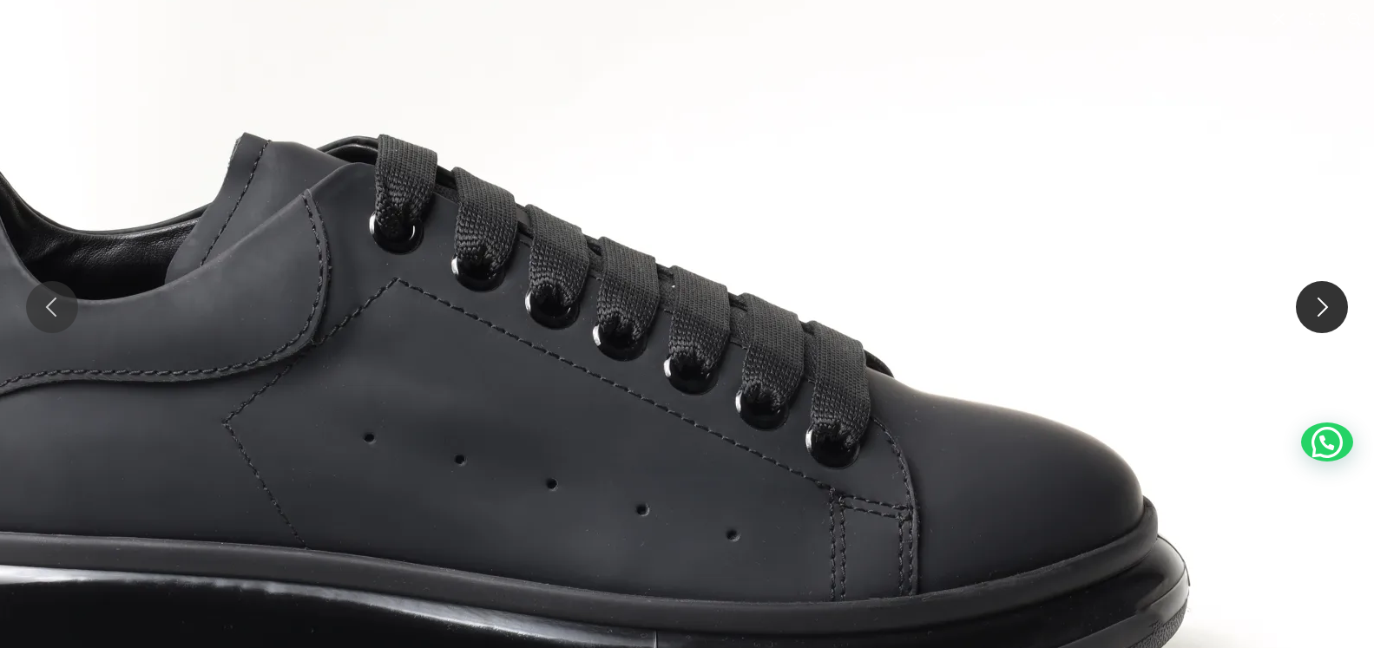
click at [1317, 312] on button at bounding box center [1322, 307] width 52 height 52
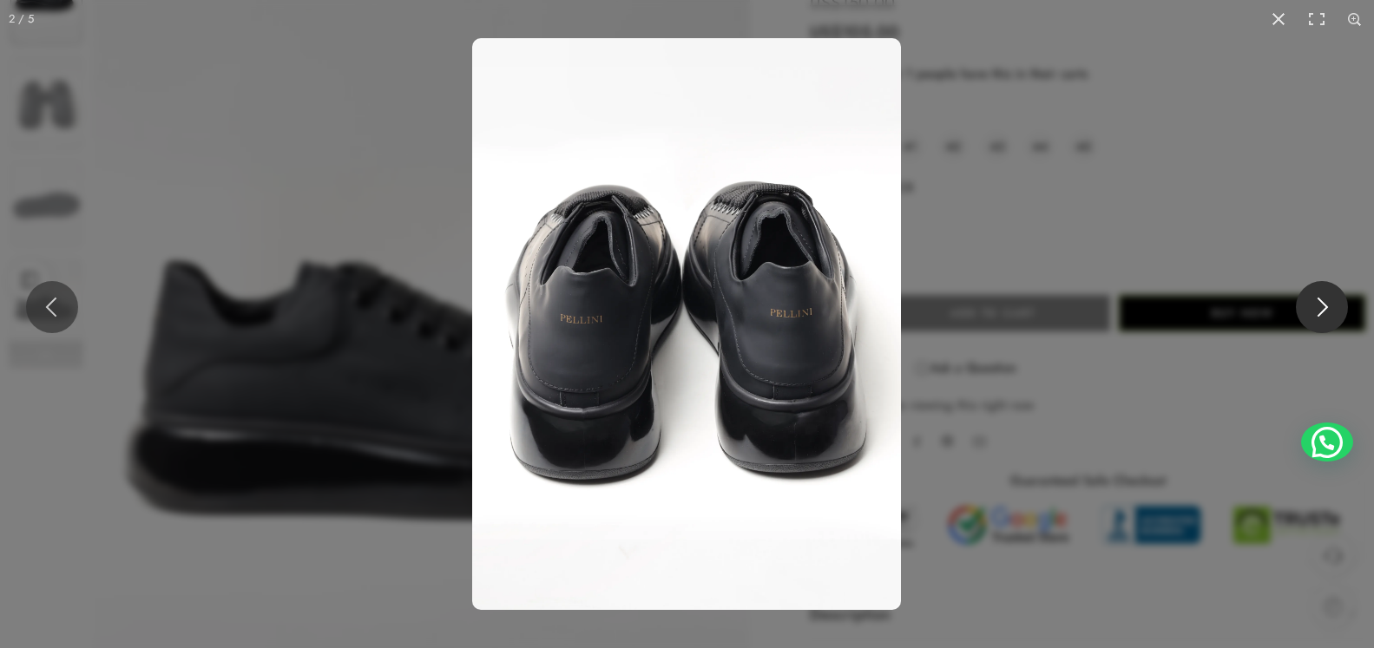
click at [1317, 312] on button at bounding box center [1322, 307] width 52 height 52
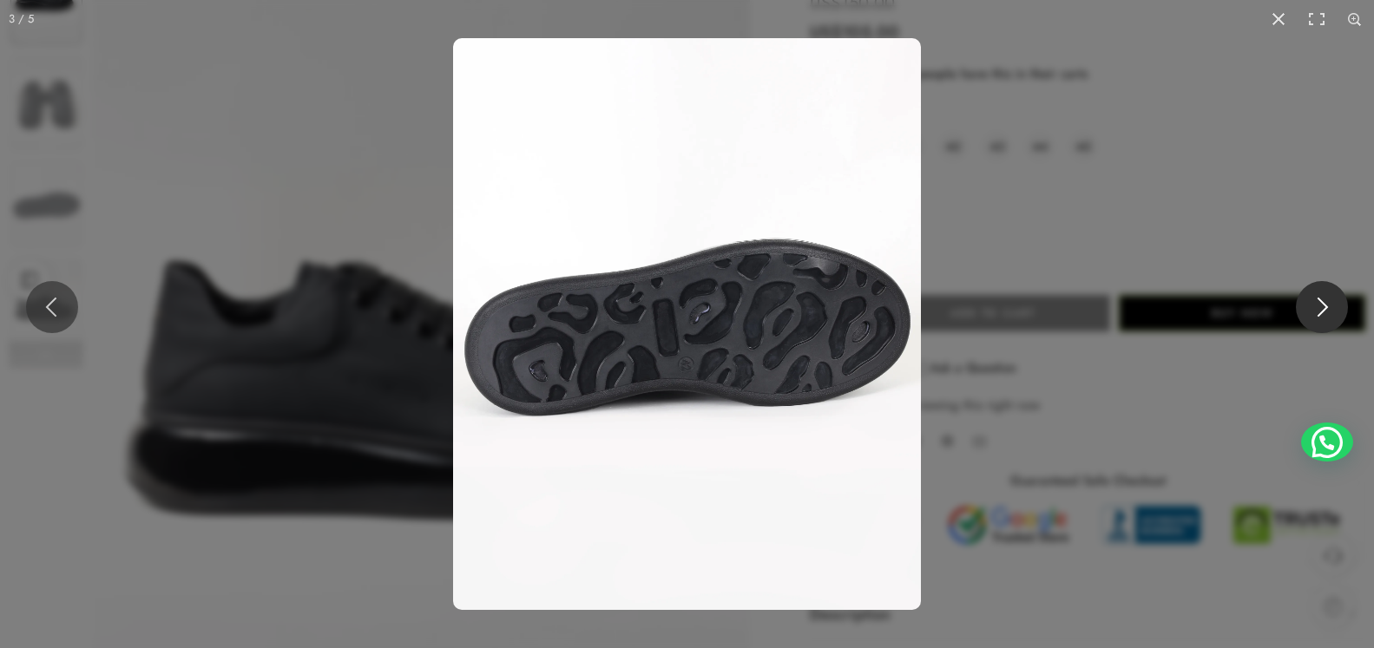
click at [1317, 312] on button at bounding box center [1322, 307] width 52 height 52
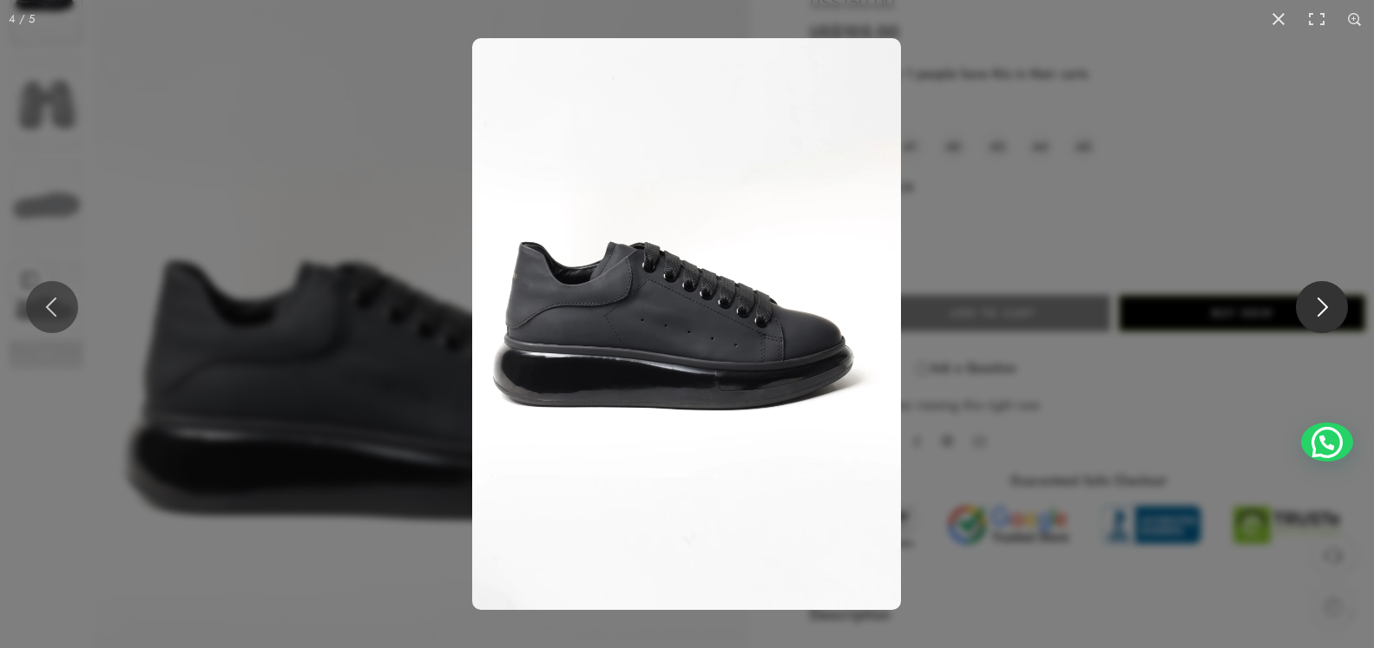
click at [1317, 312] on button at bounding box center [1322, 307] width 52 height 52
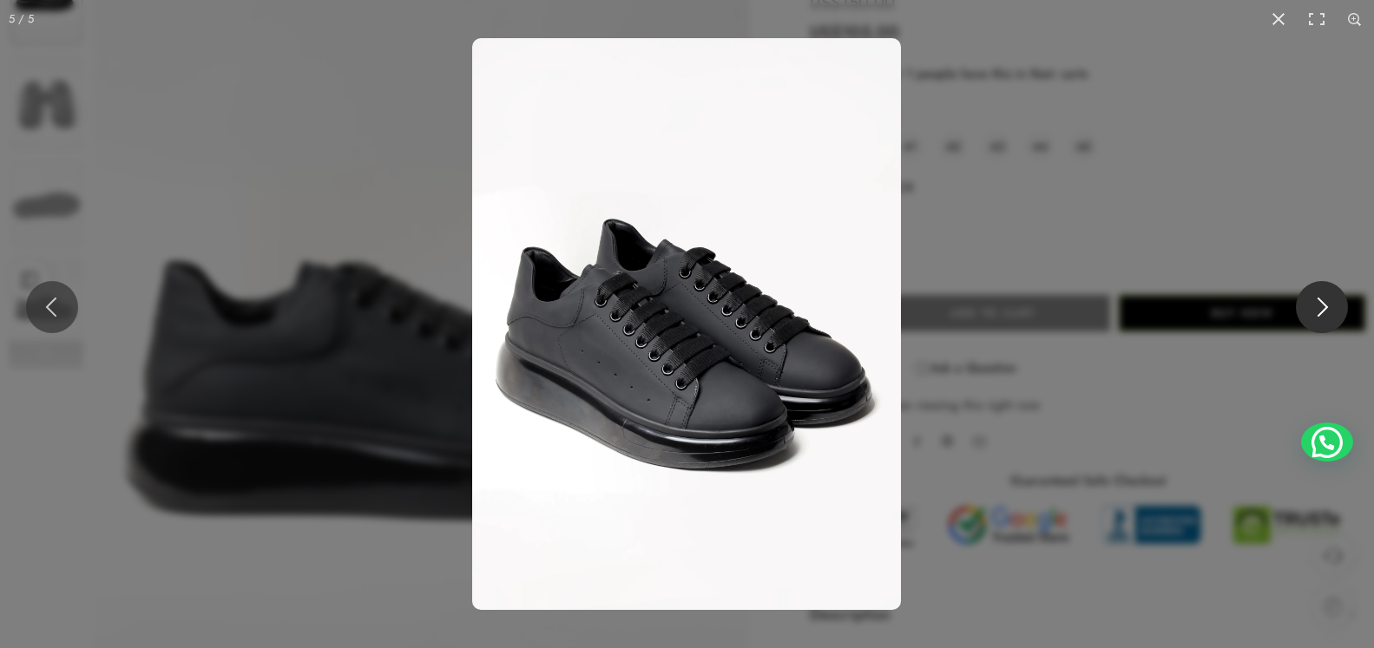
click at [1317, 312] on button at bounding box center [1322, 307] width 52 height 52
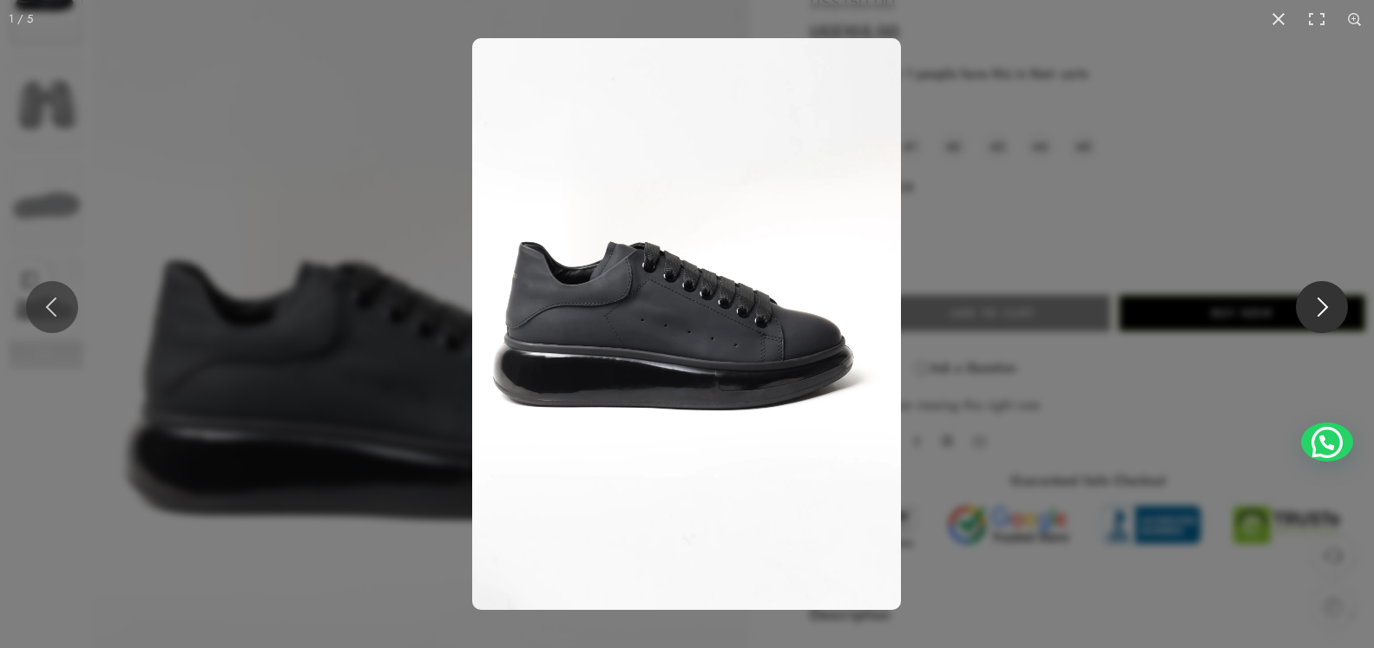
click at [1317, 312] on button at bounding box center [1322, 307] width 52 height 52
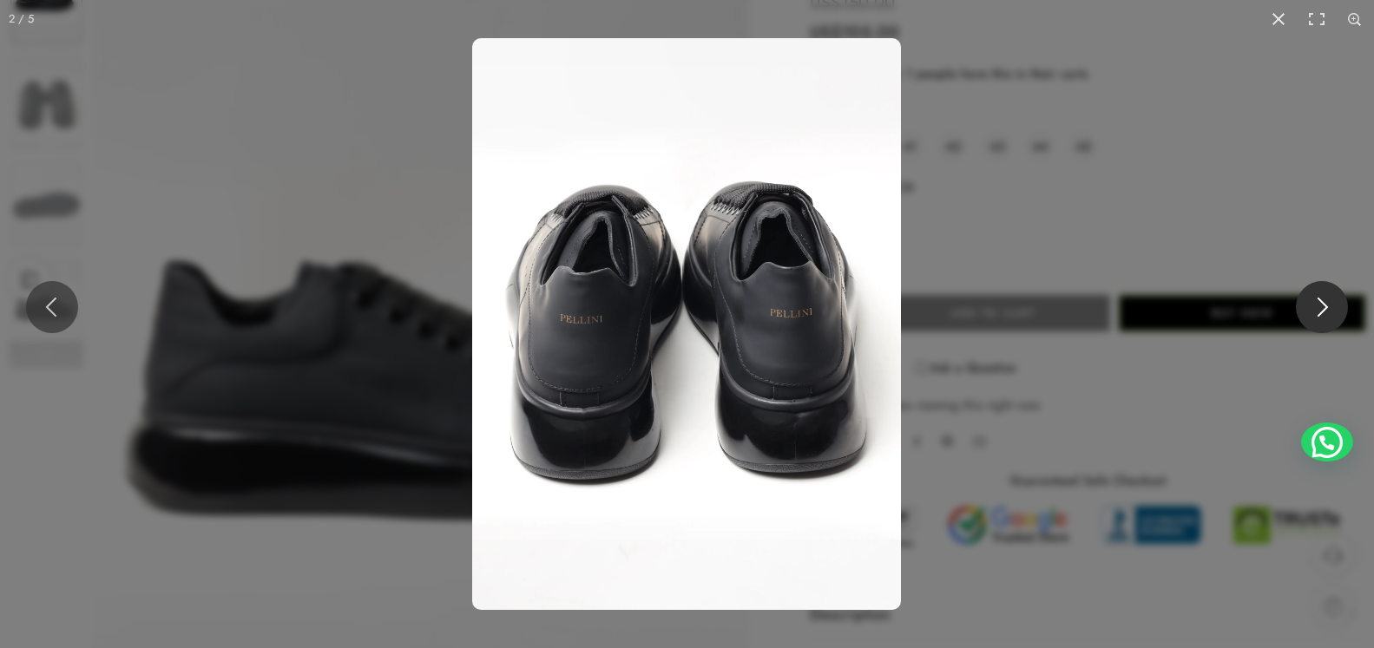
click at [1317, 312] on button at bounding box center [1322, 307] width 52 height 52
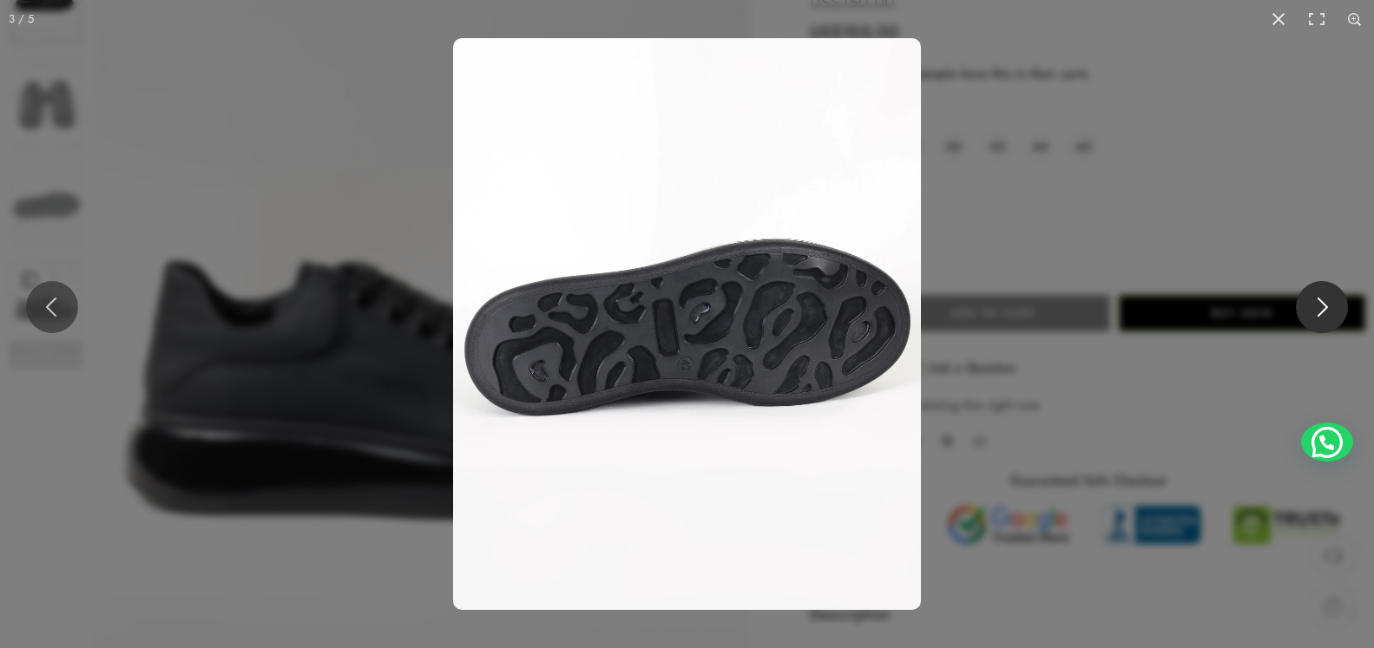
click at [1317, 312] on button at bounding box center [1322, 307] width 52 height 52
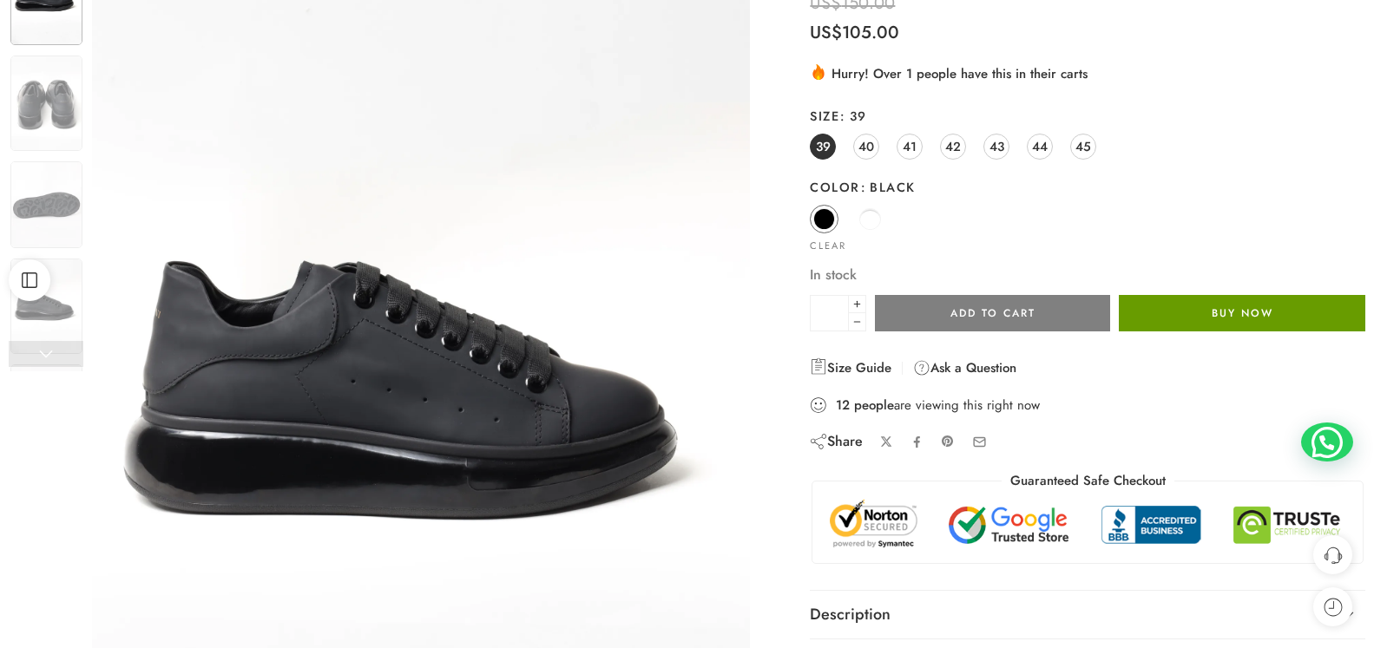
click at [1252, 314] on button "Buy Now" at bounding box center [1242, 313] width 246 height 36
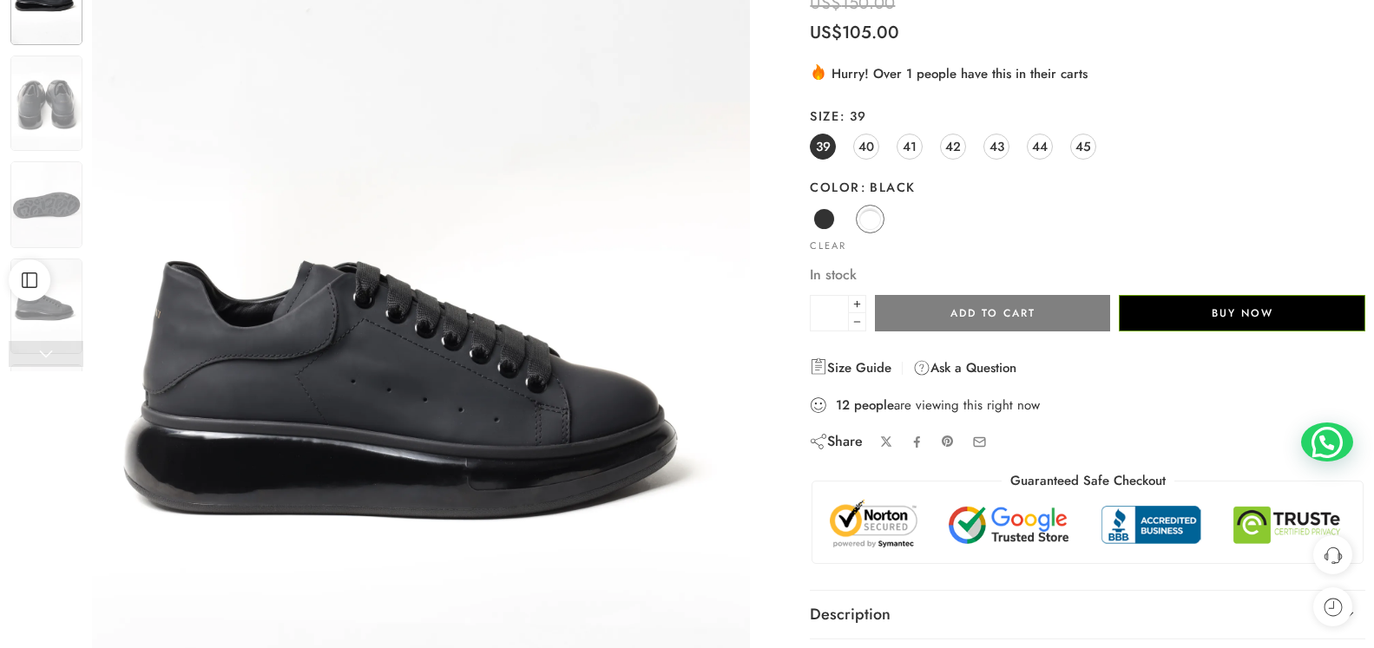
scroll to position [177, 0]
click at [999, 149] on span "43" at bounding box center [996, 146] width 15 height 23
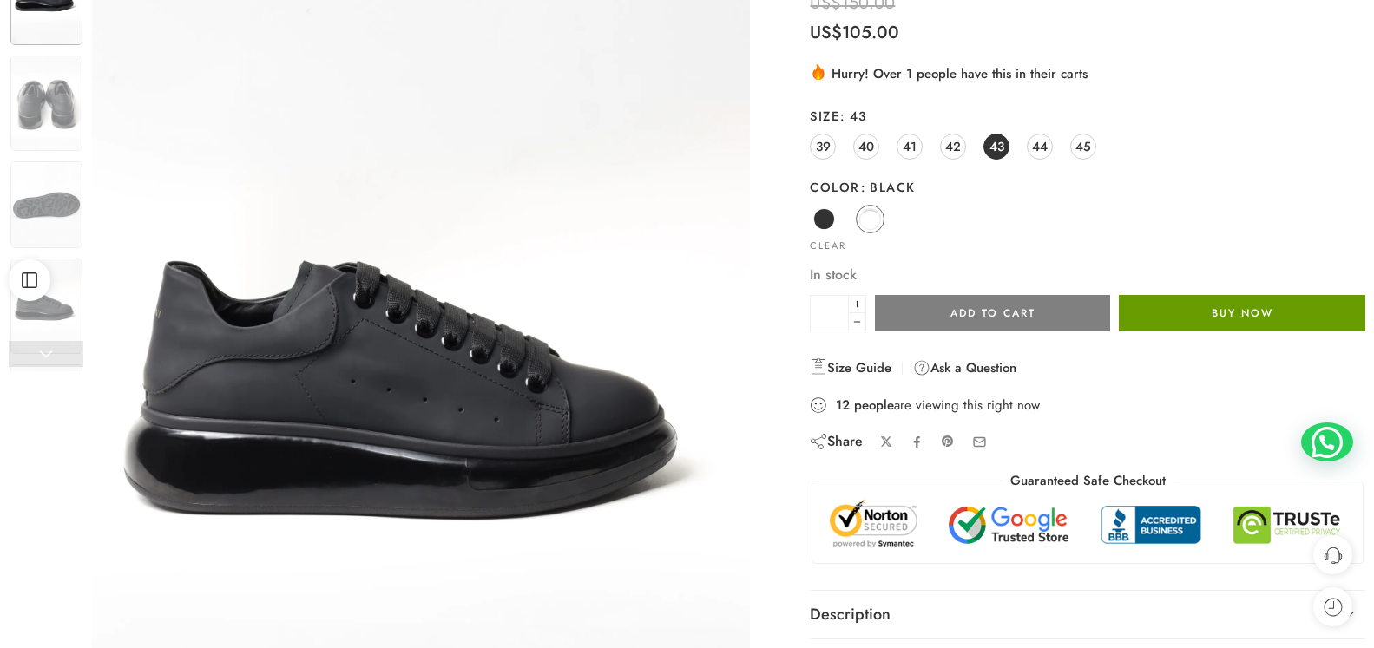
click at [1265, 306] on button "Buy Now" at bounding box center [1242, 313] width 246 height 36
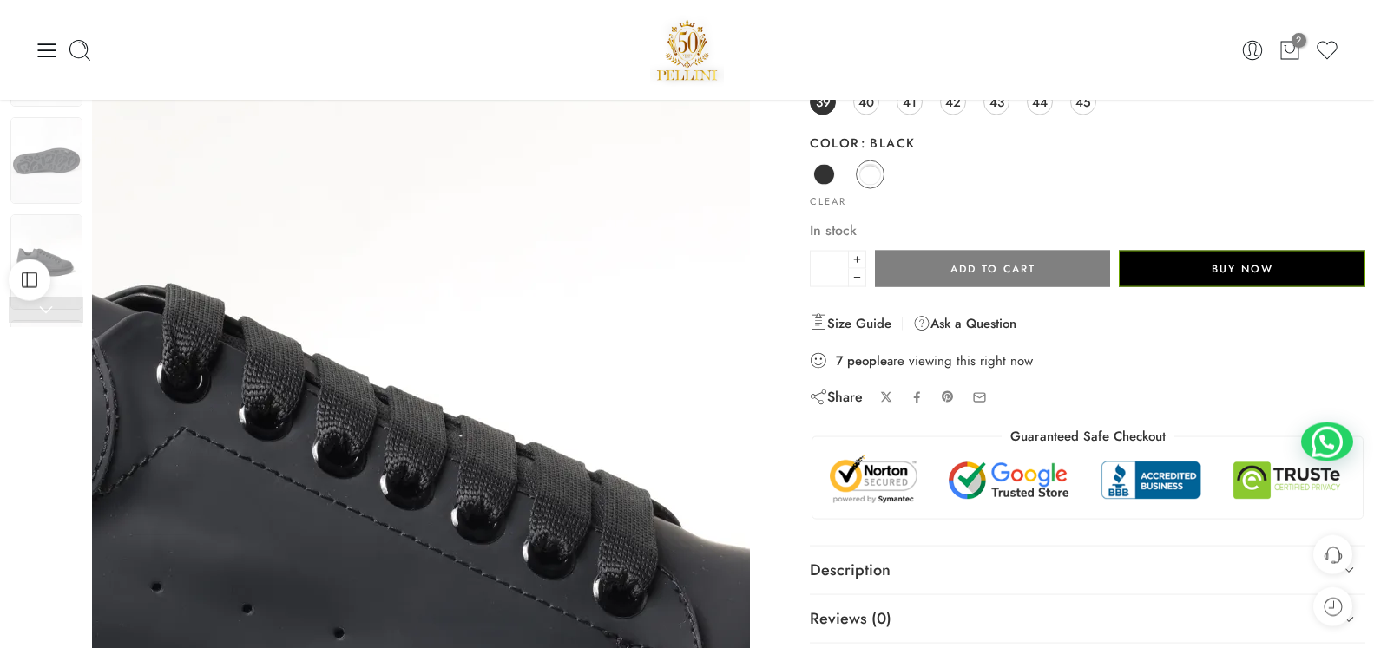
scroll to position [177, 0]
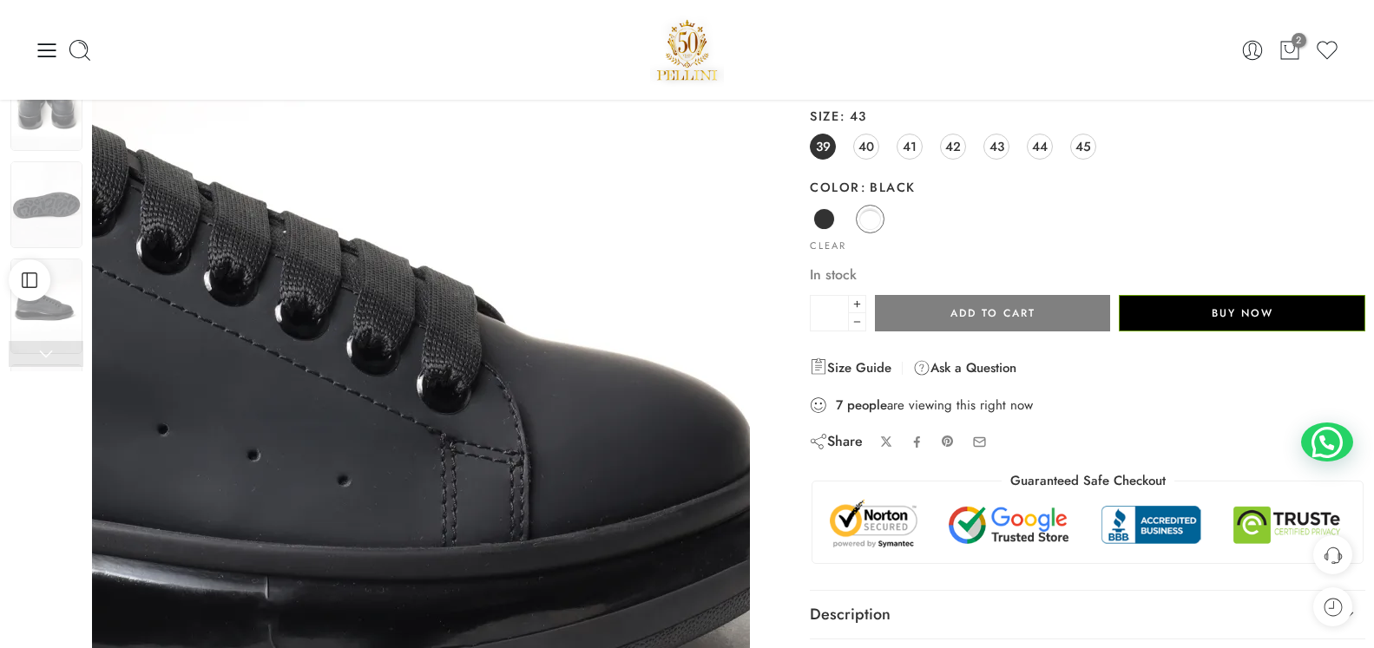
click at [595, 378] on img at bounding box center [152, 398] width 1666 height 2222
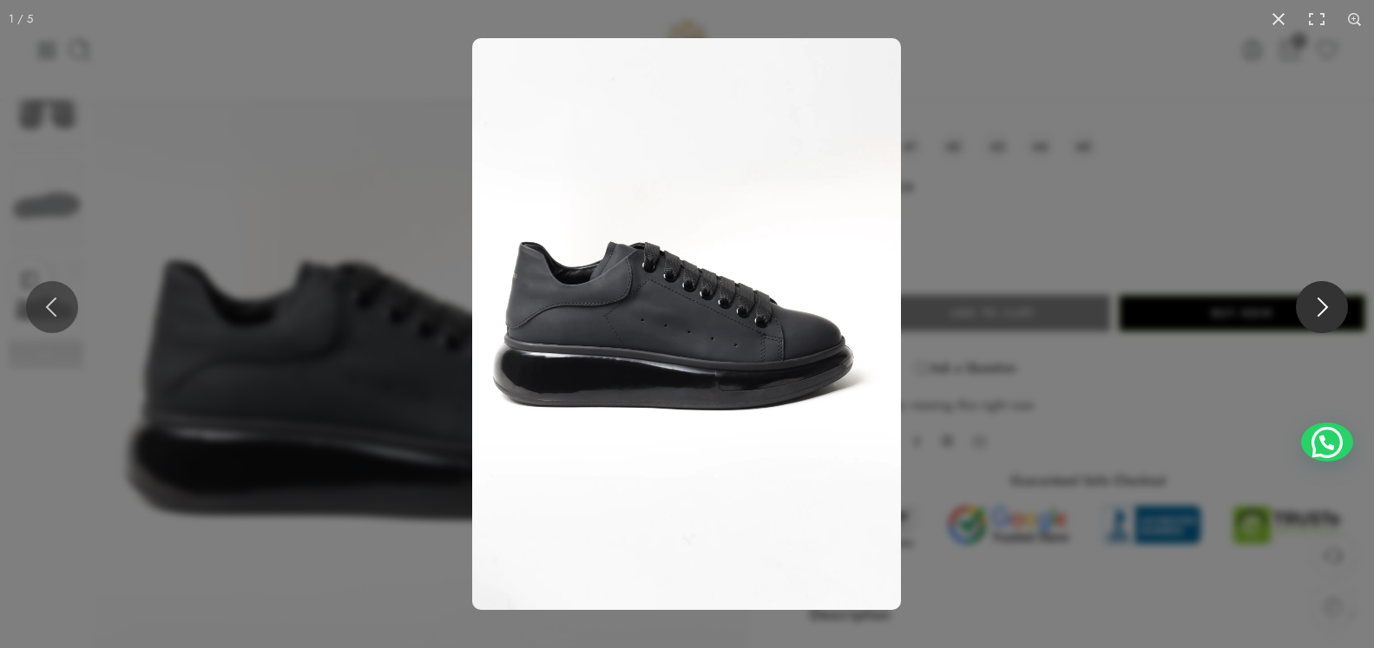
click at [1330, 310] on button at bounding box center [1322, 307] width 52 height 52
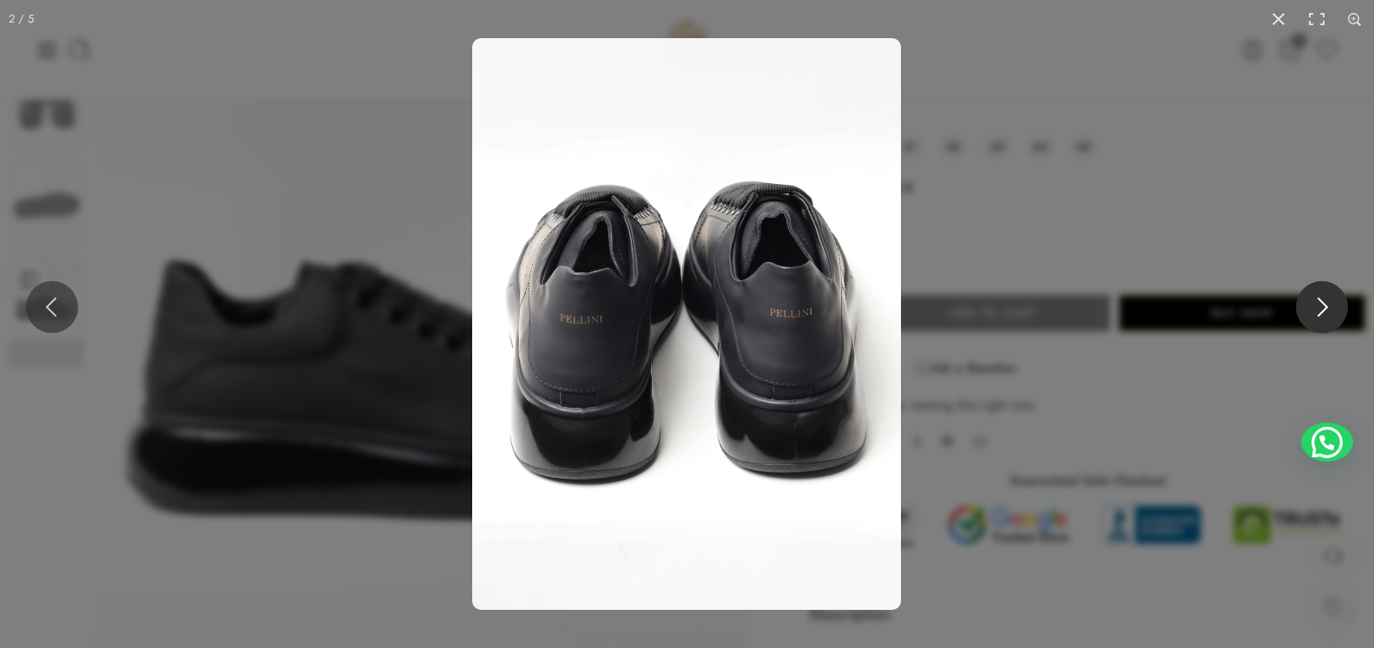
click at [1330, 310] on button at bounding box center [1322, 307] width 52 height 52
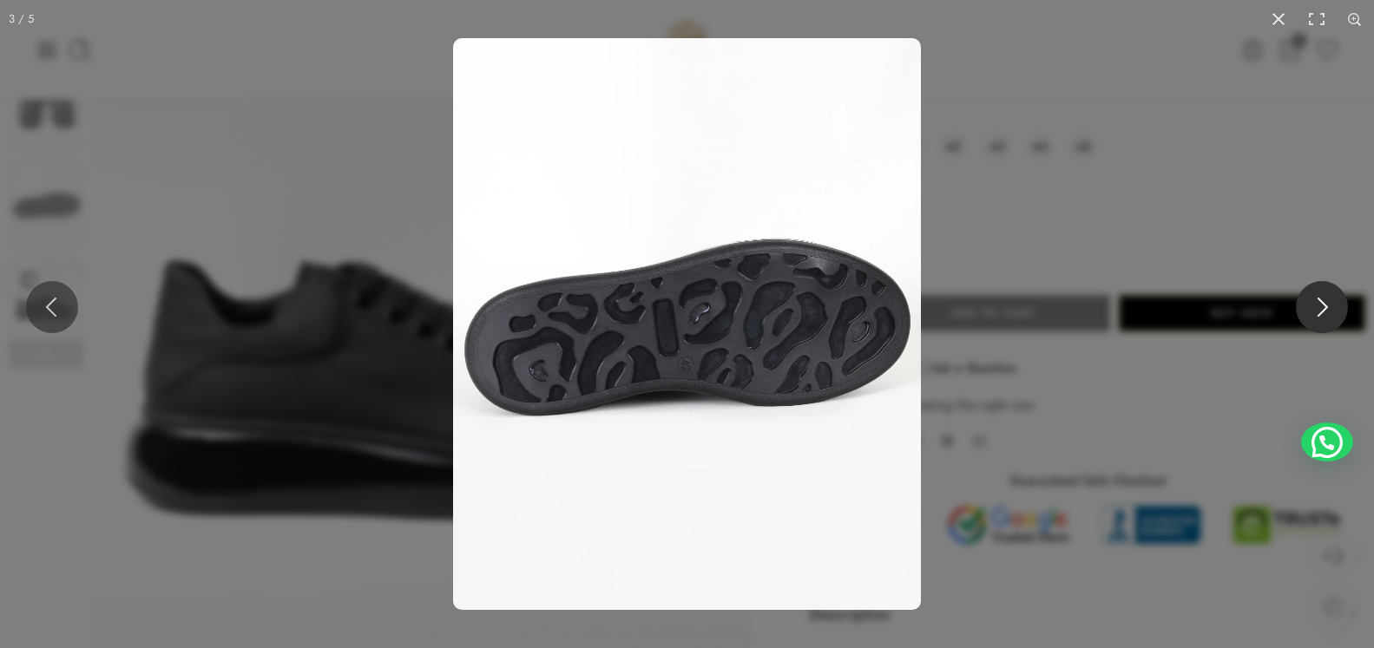
click at [1330, 310] on button at bounding box center [1322, 307] width 52 height 52
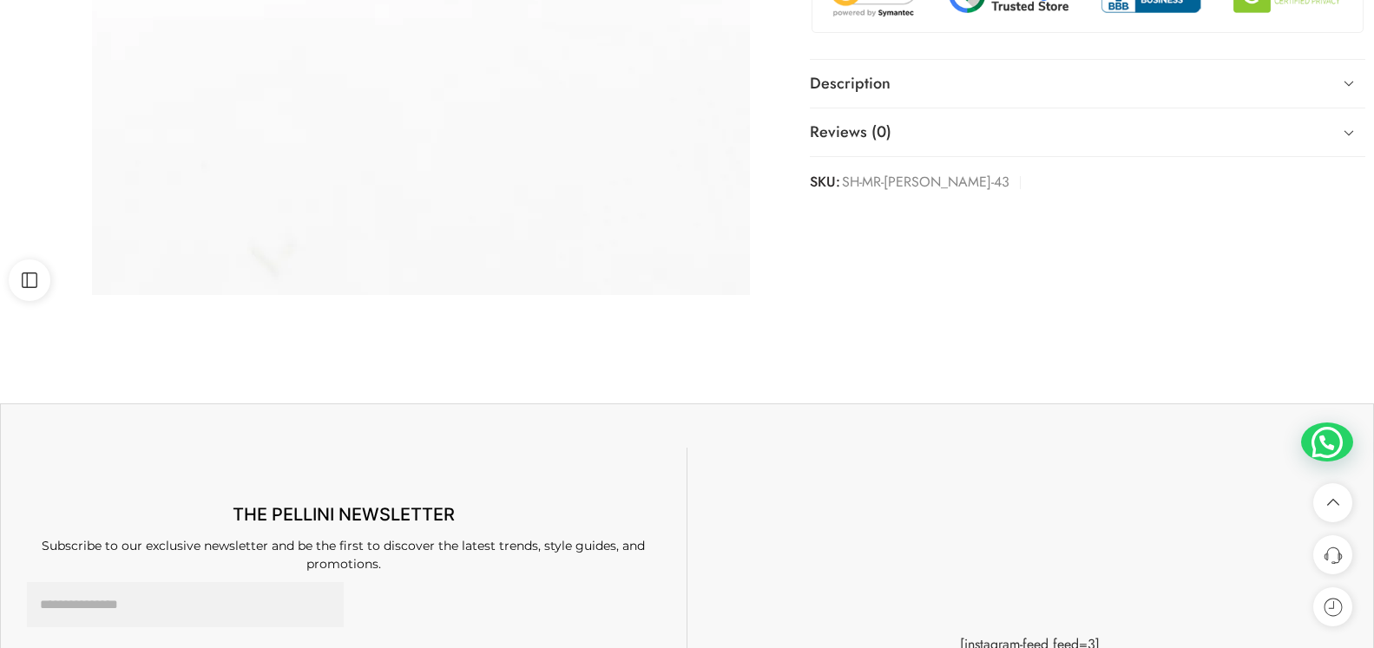
scroll to position [443, 0]
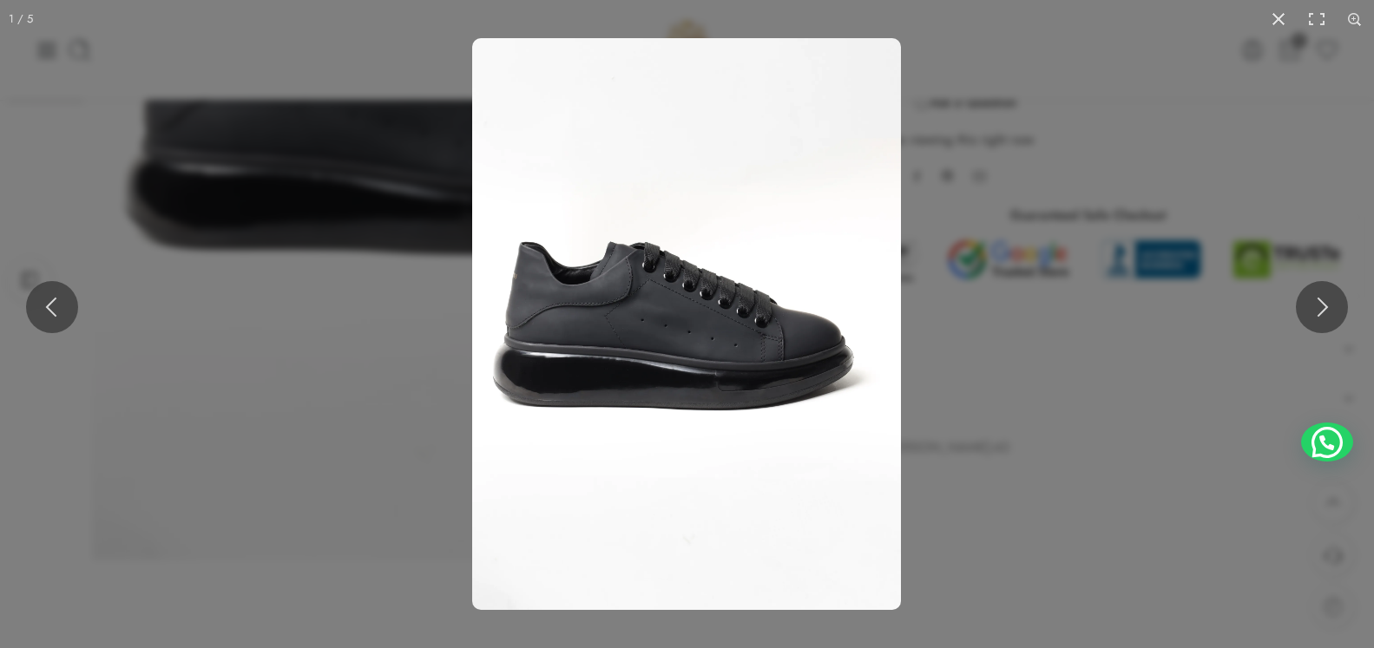
click at [547, 508] on img at bounding box center [686, 324] width 429 height 572
click at [647, 278] on img at bounding box center [686, 324] width 429 height 572
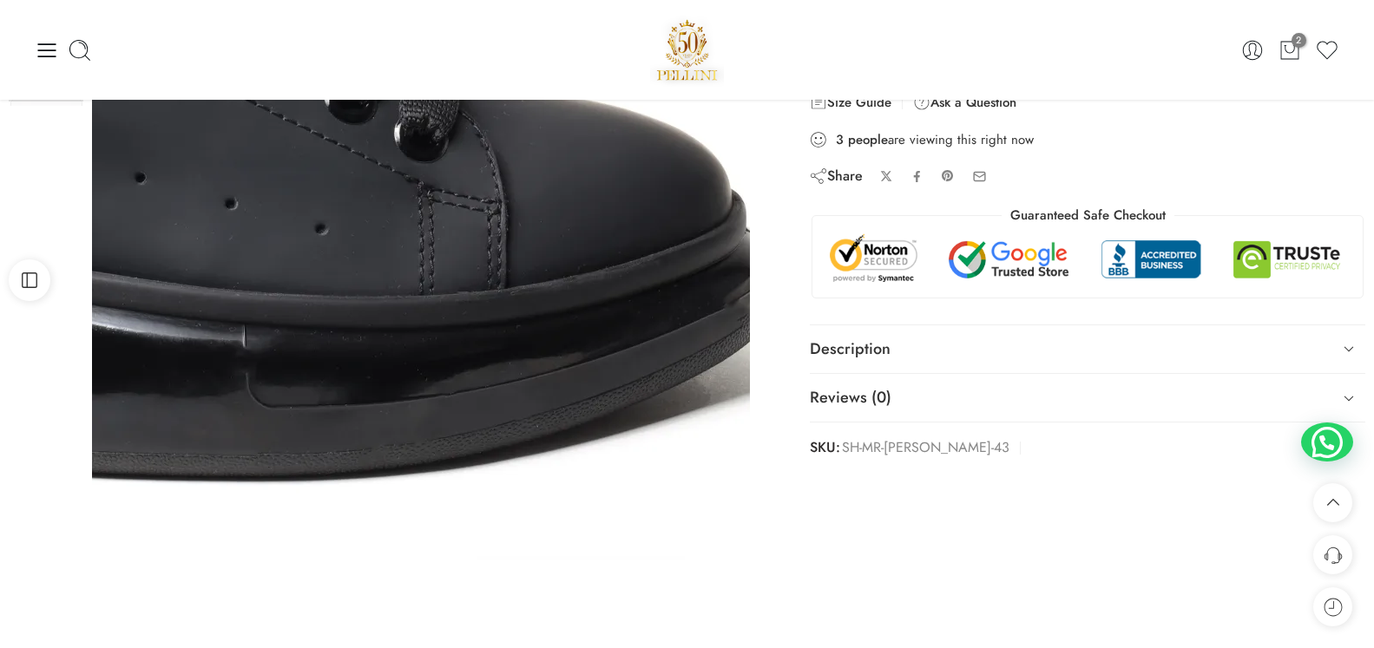
drag, startPoint x: 506, startPoint y: 255, endPoint x: 611, endPoint y: 105, distance: 183.2
click at [611, 105] on img at bounding box center [129, 147] width 1666 height 2222
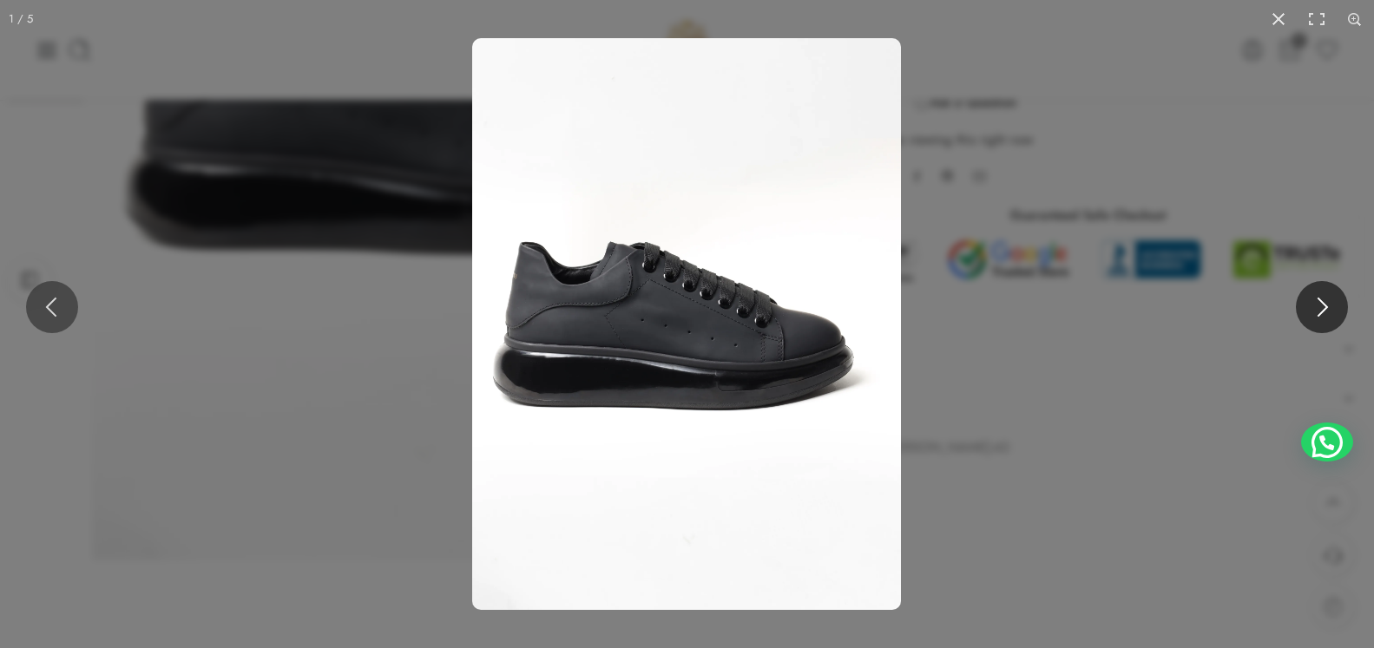
click at [1324, 297] on button at bounding box center [1322, 307] width 52 height 52
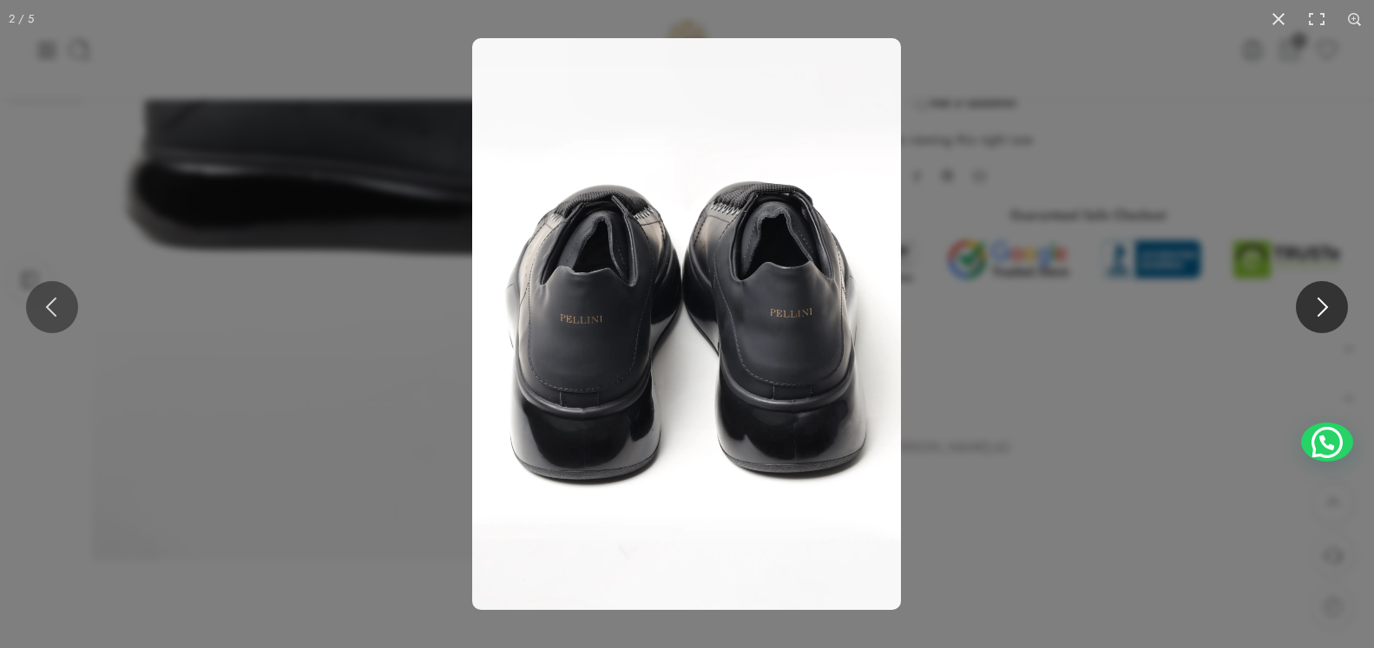
click at [1324, 297] on button at bounding box center [1322, 307] width 52 height 52
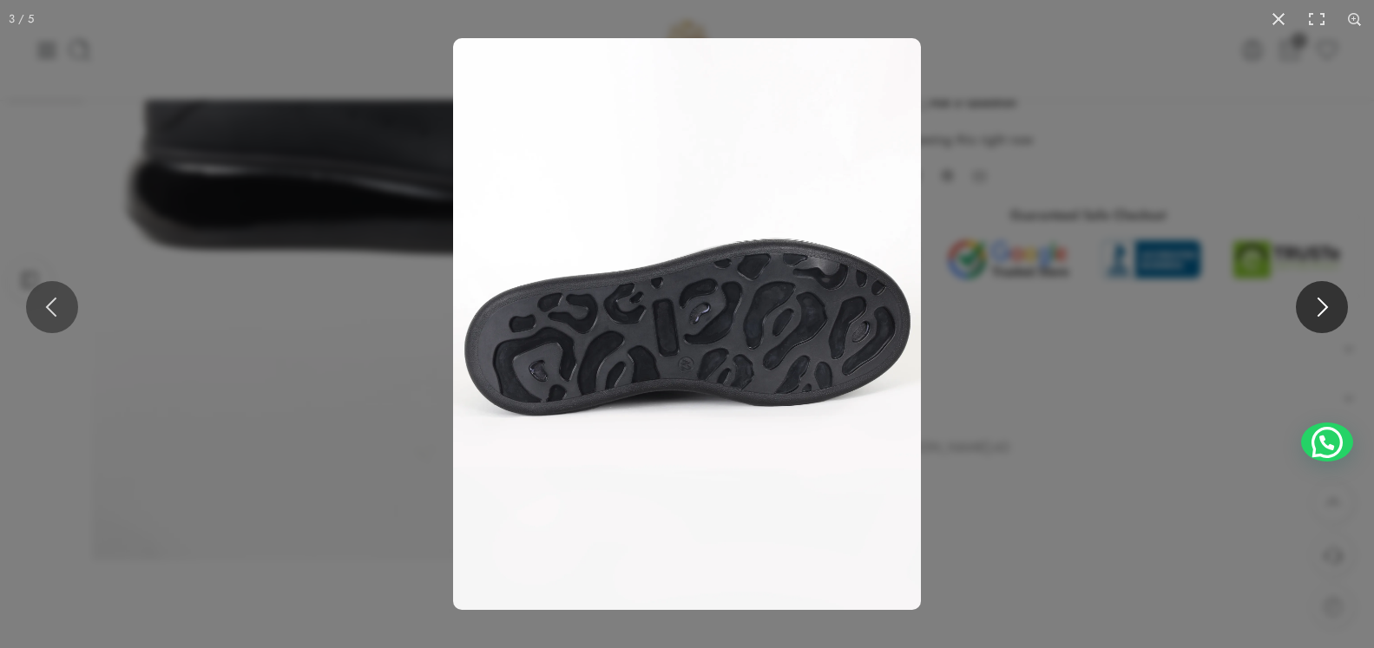
click at [1324, 297] on button at bounding box center [1322, 307] width 52 height 52
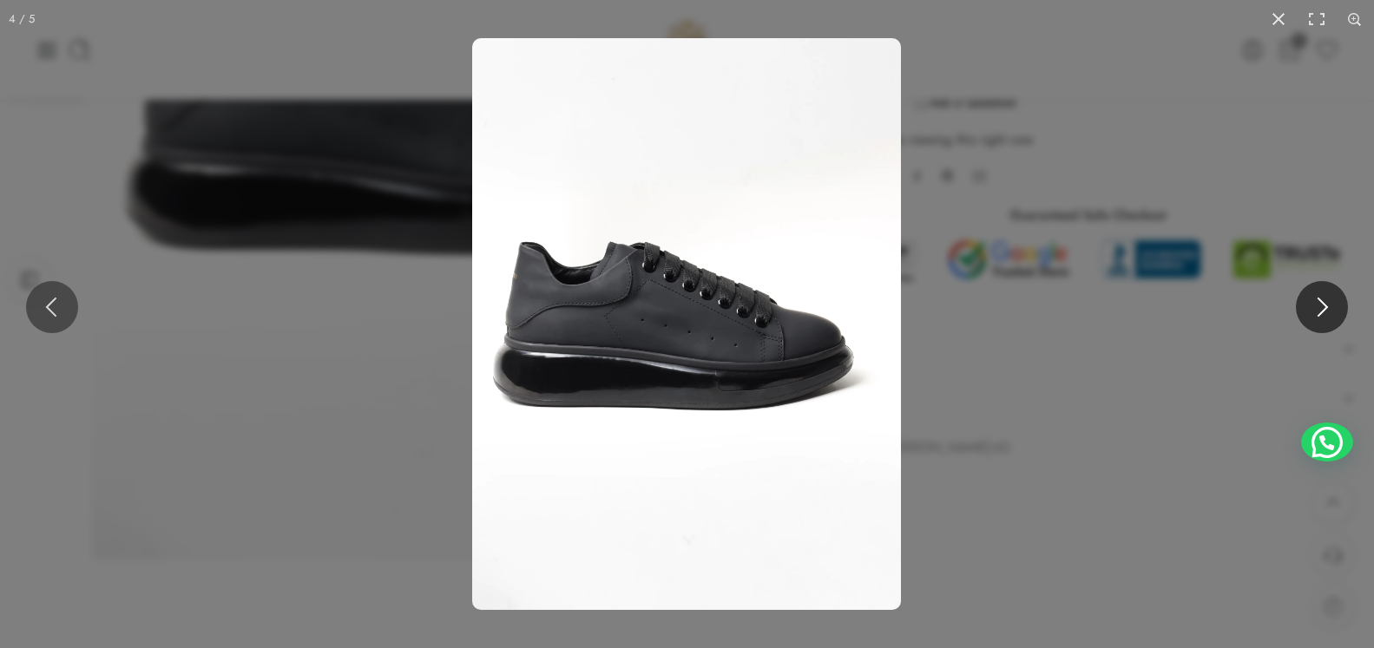
click at [1324, 297] on button at bounding box center [1322, 307] width 52 height 52
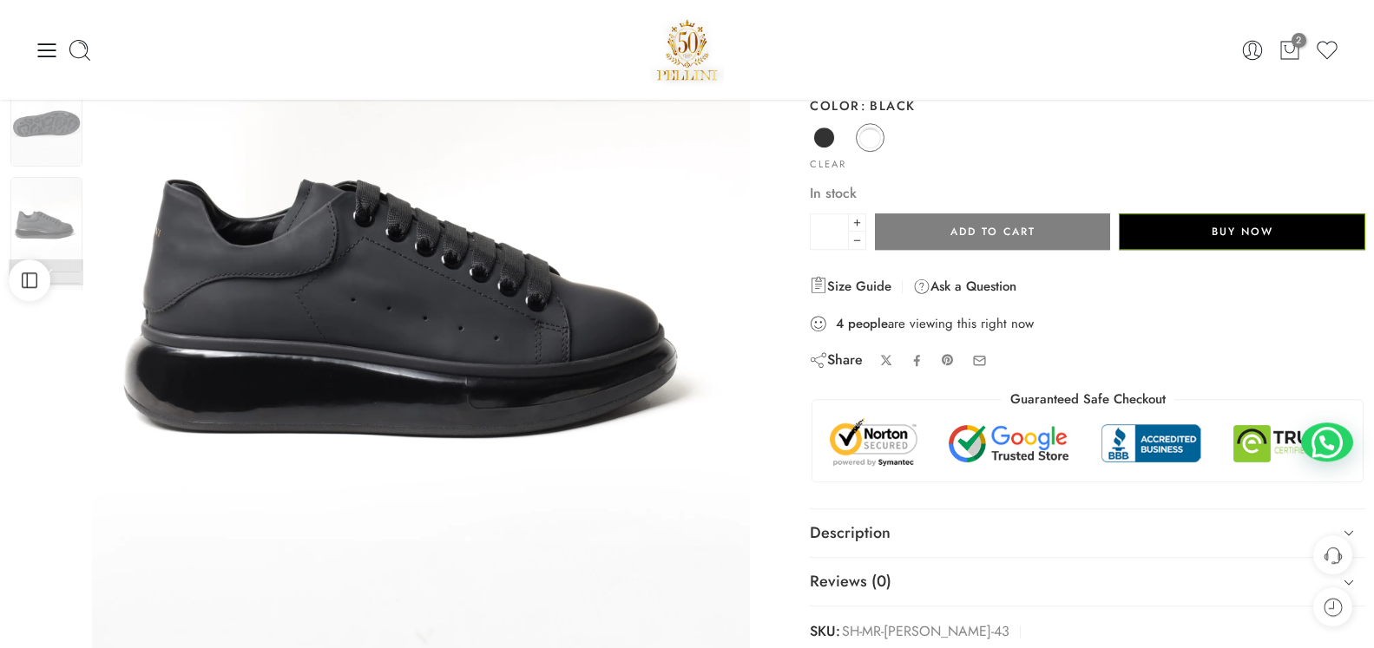
scroll to position [232, 0]
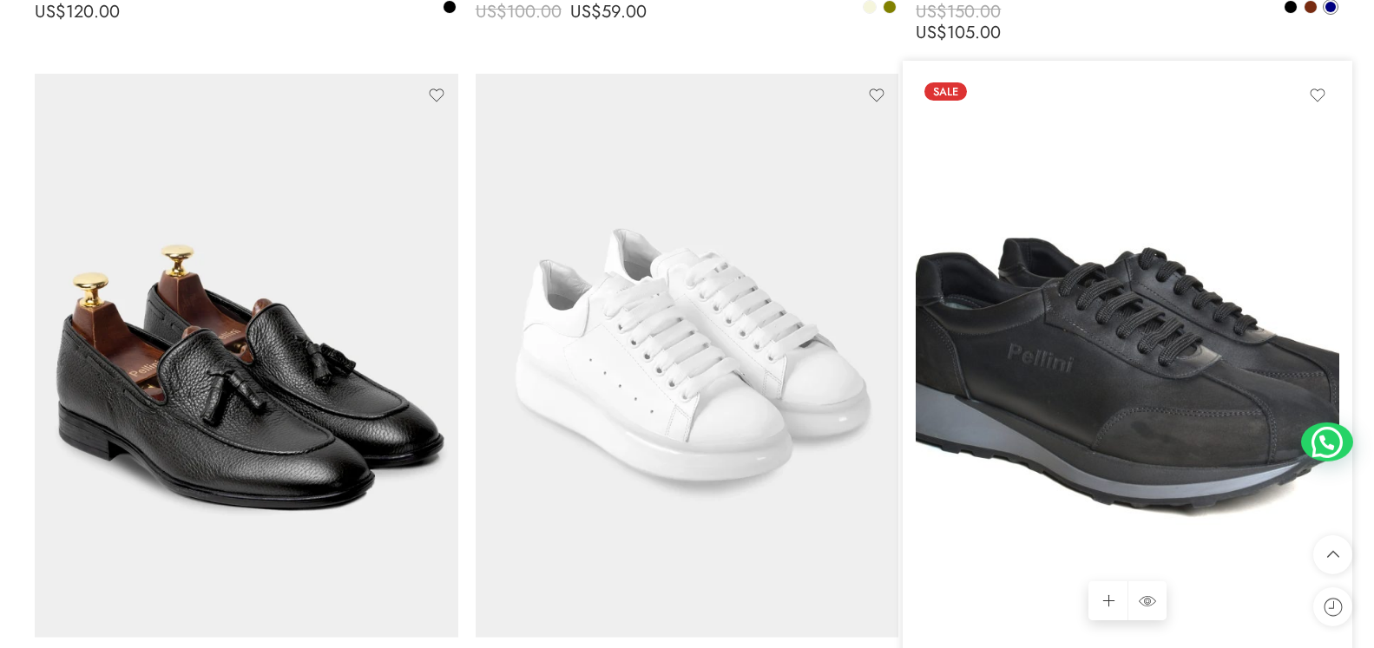
scroll to position [5181, 0]
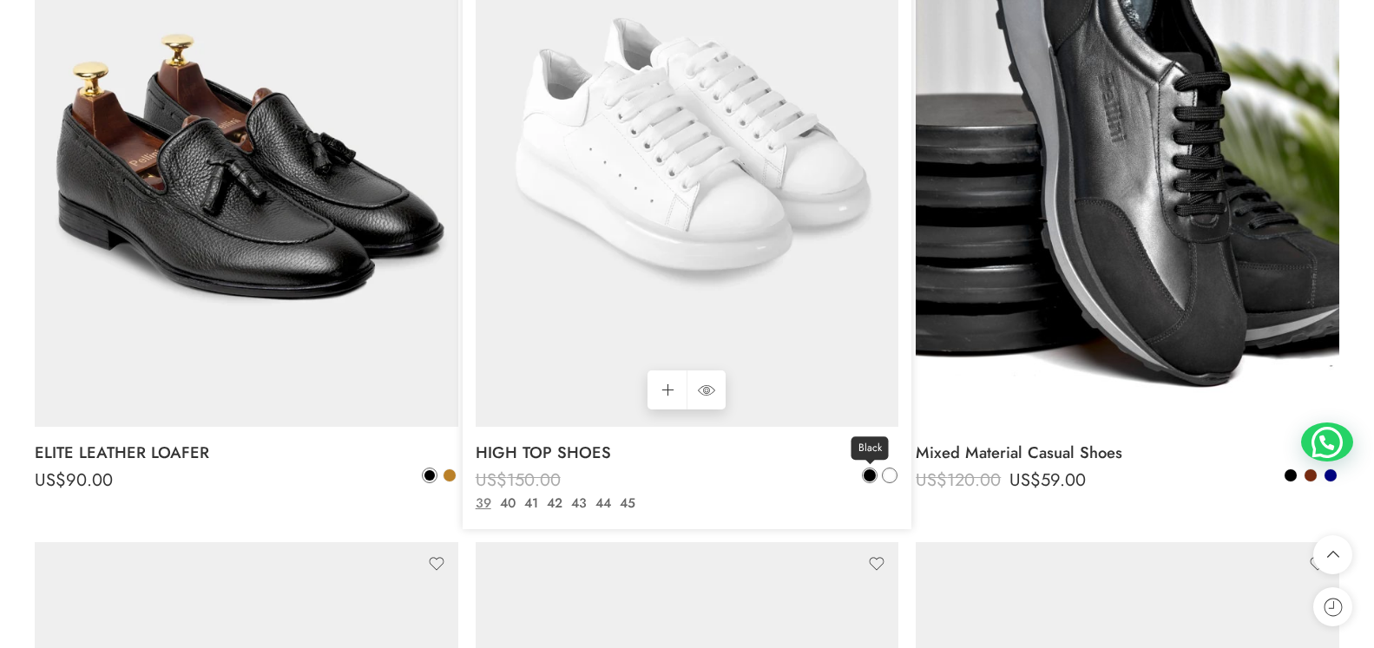
click at [868, 479] on span at bounding box center [870, 476] width 12 height 12
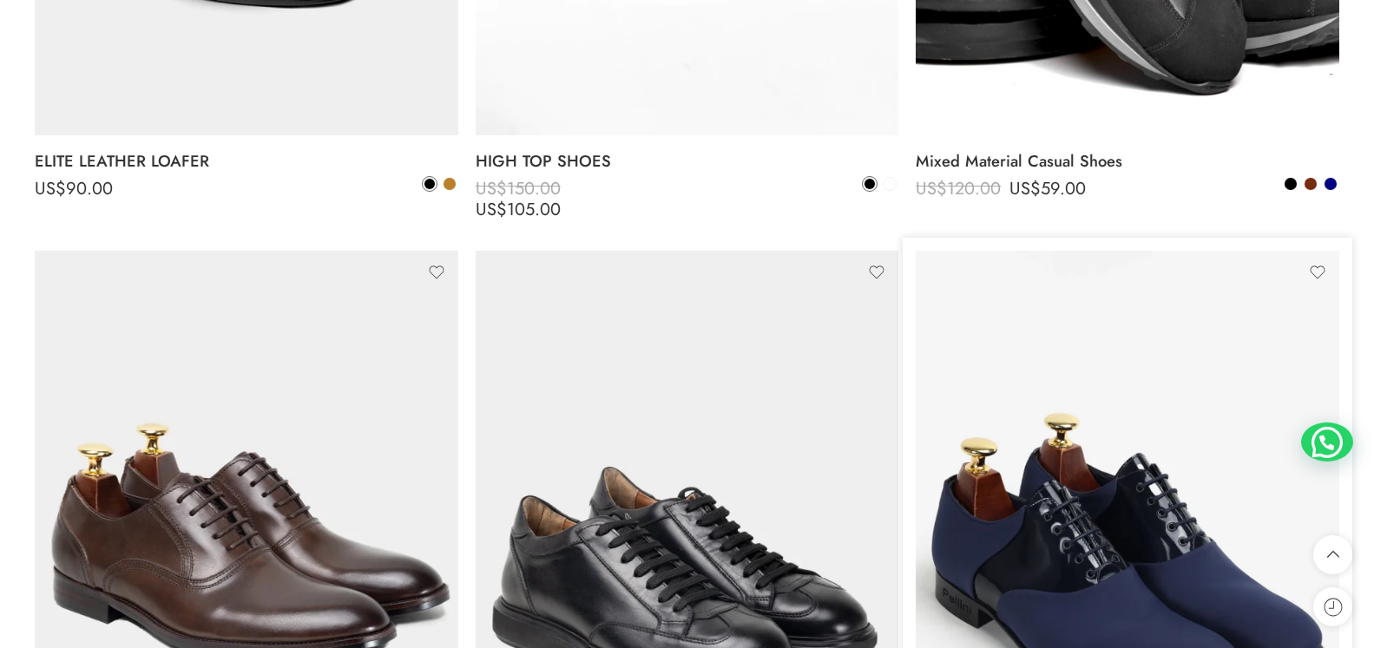
scroll to position [5624, 0]
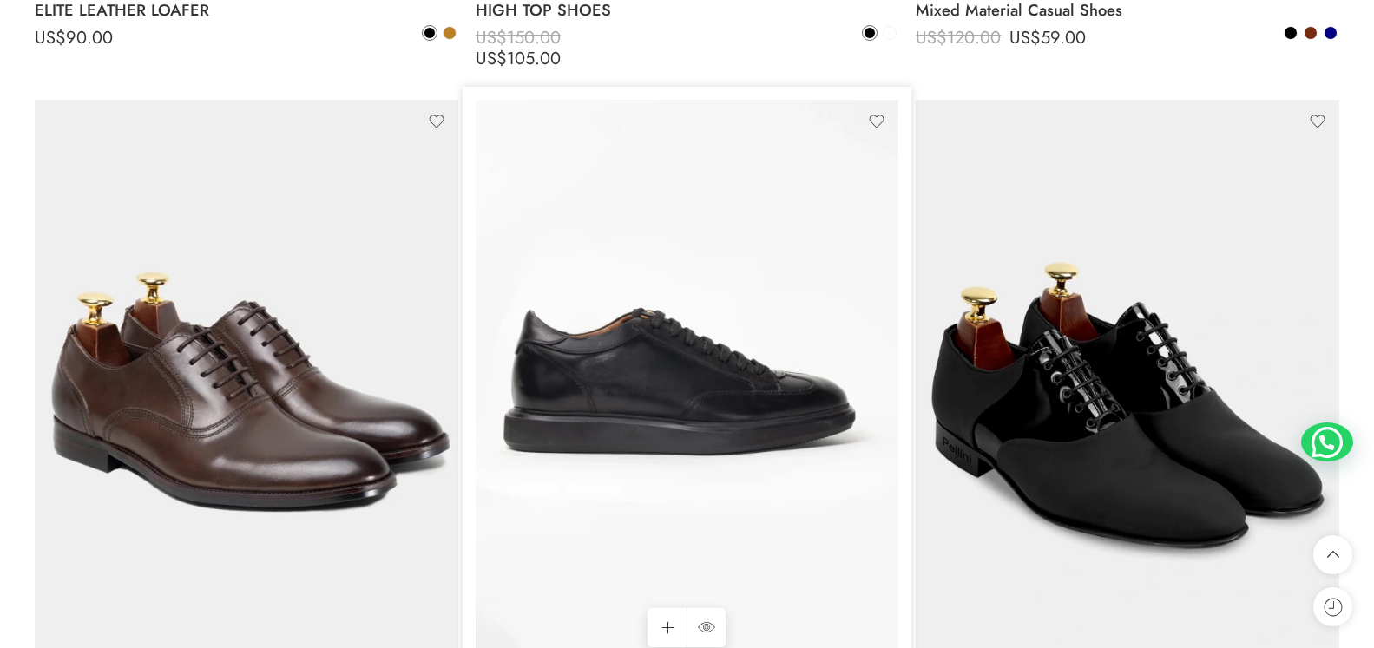
click at [664, 467] on img at bounding box center [688, 382] width 424 height 564
click at [683, 404] on img at bounding box center [688, 382] width 424 height 564
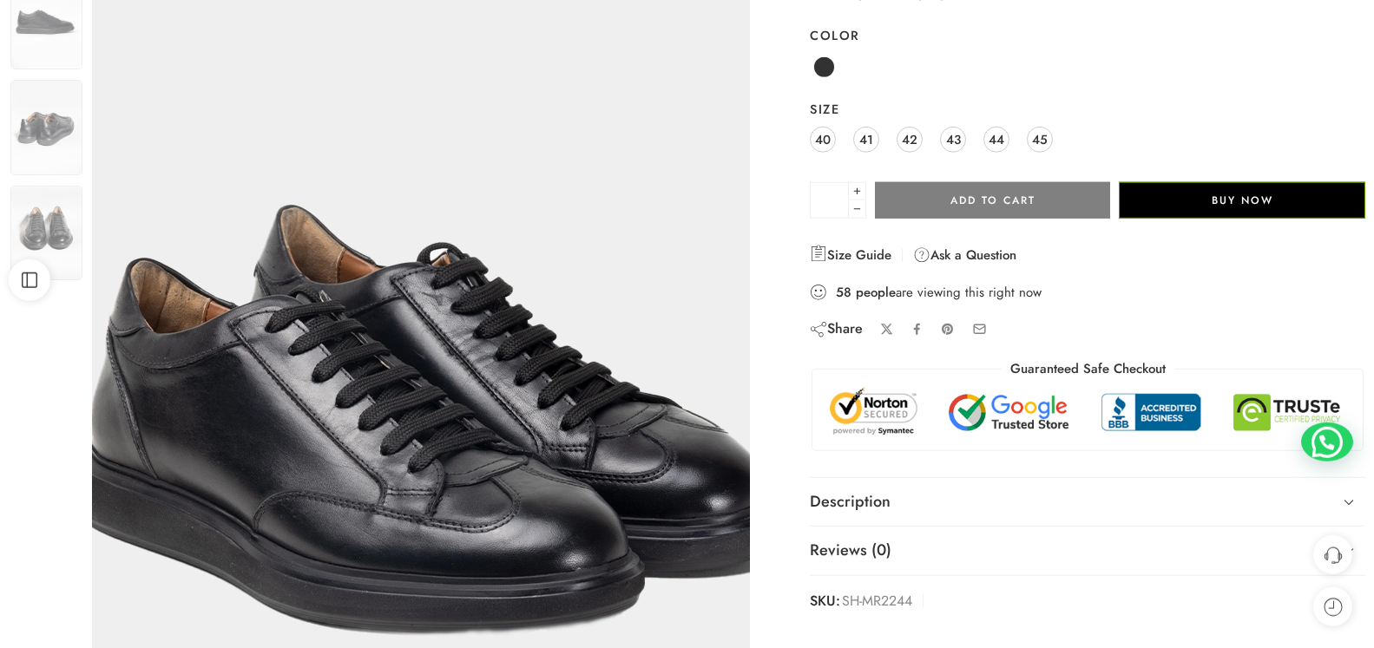
scroll to position [266, 0]
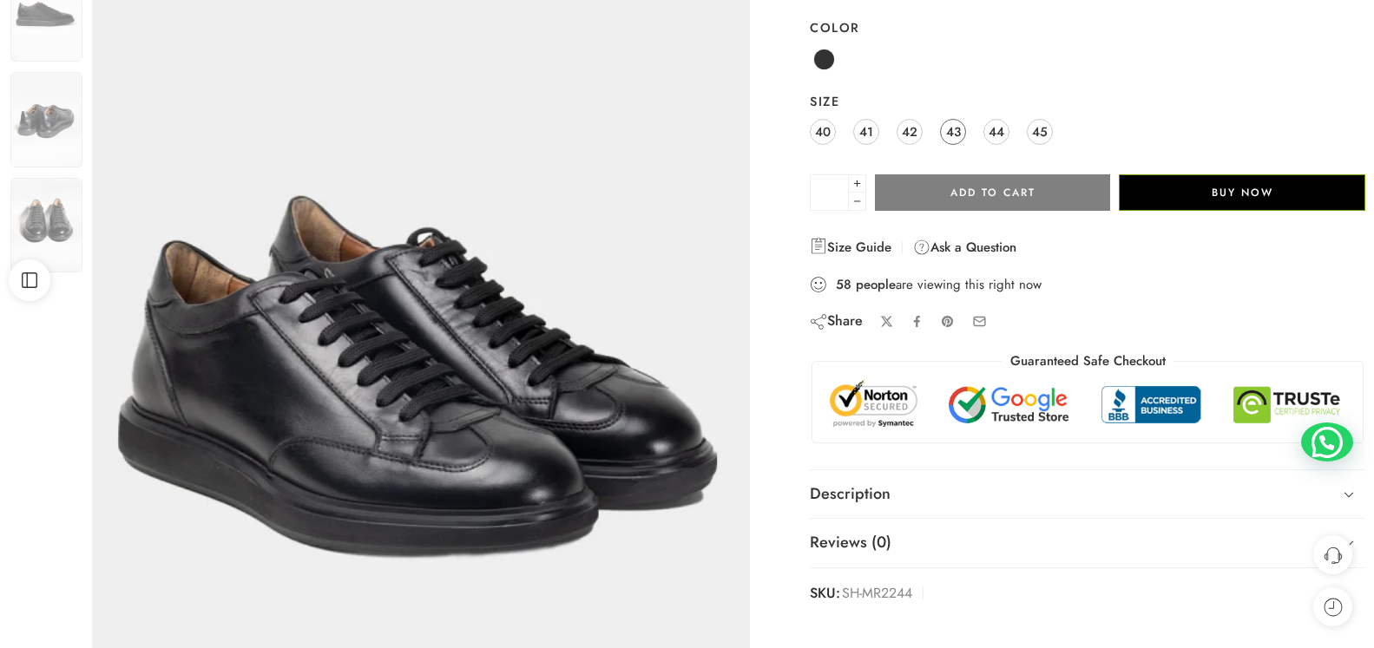
click at [956, 132] on span "43" at bounding box center [953, 131] width 15 height 23
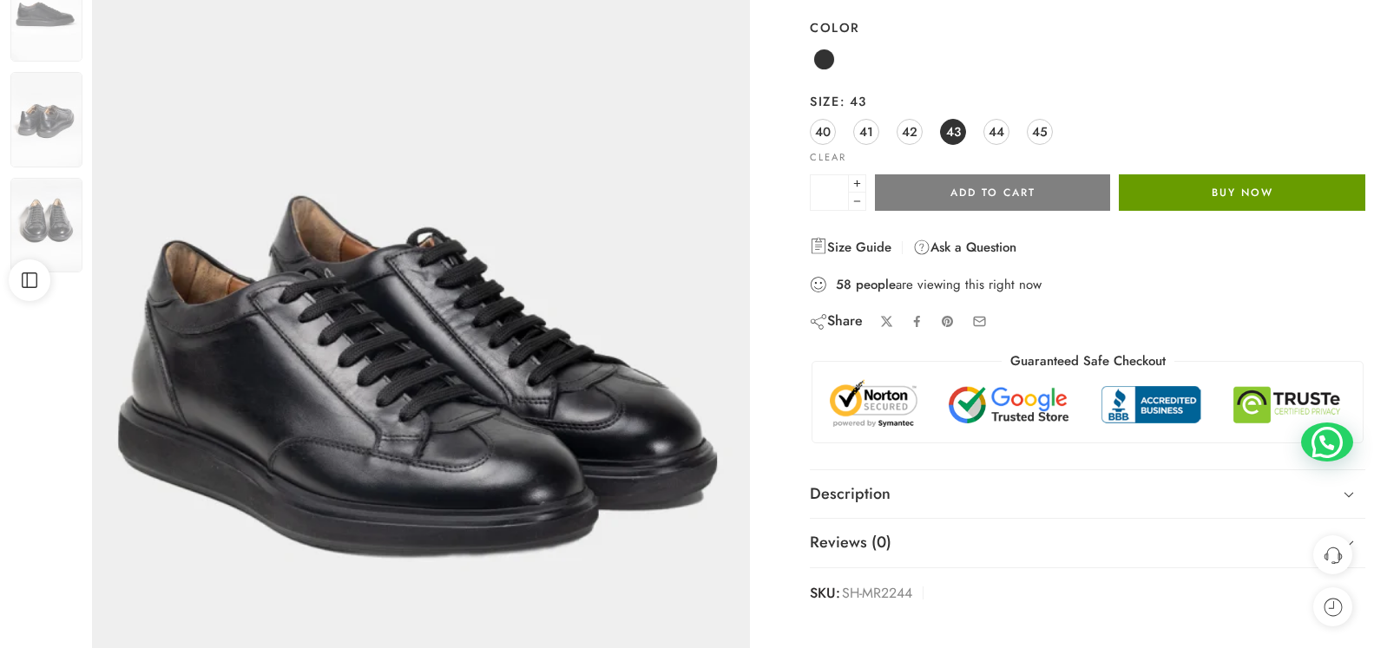
click at [1272, 189] on button "Buy Now" at bounding box center [1242, 192] width 246 height 36
click at [1188, 189] on button "Buy Now" at bounding box center [1242, 192] width 246 height 36
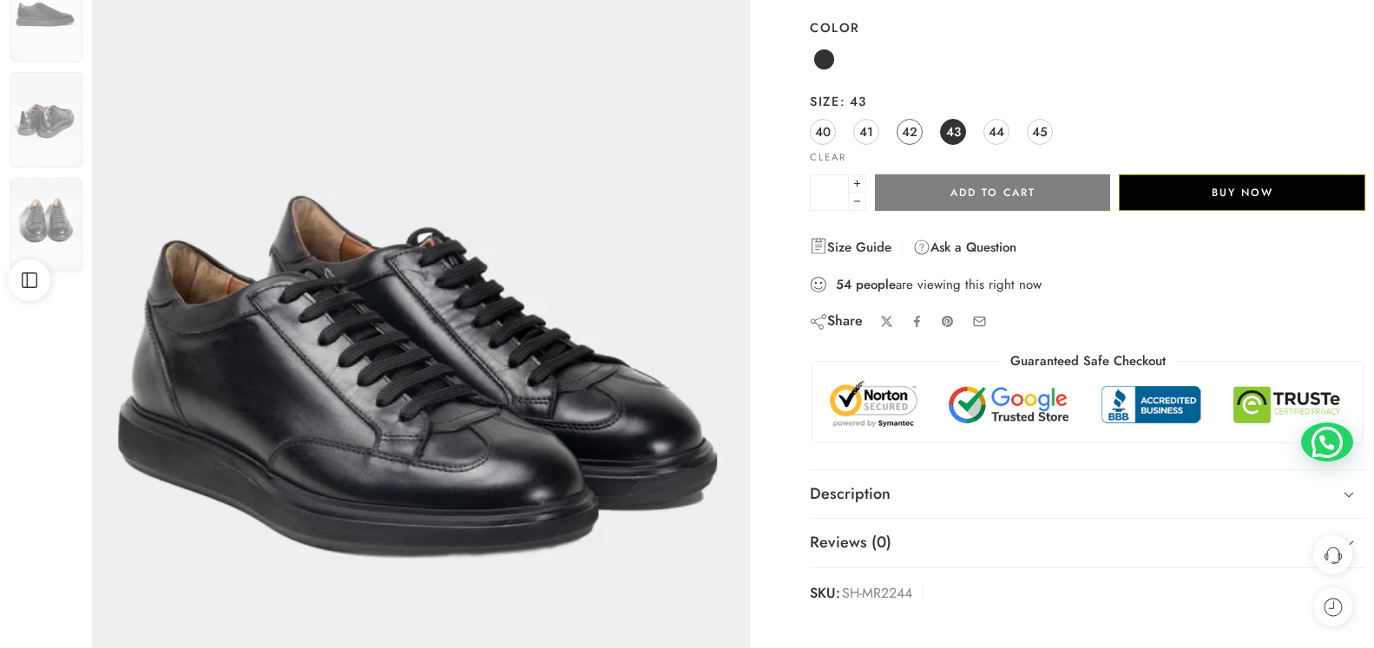
click at [916, 135] on span "42" at bounding box center [910, 131] width 16 height 23
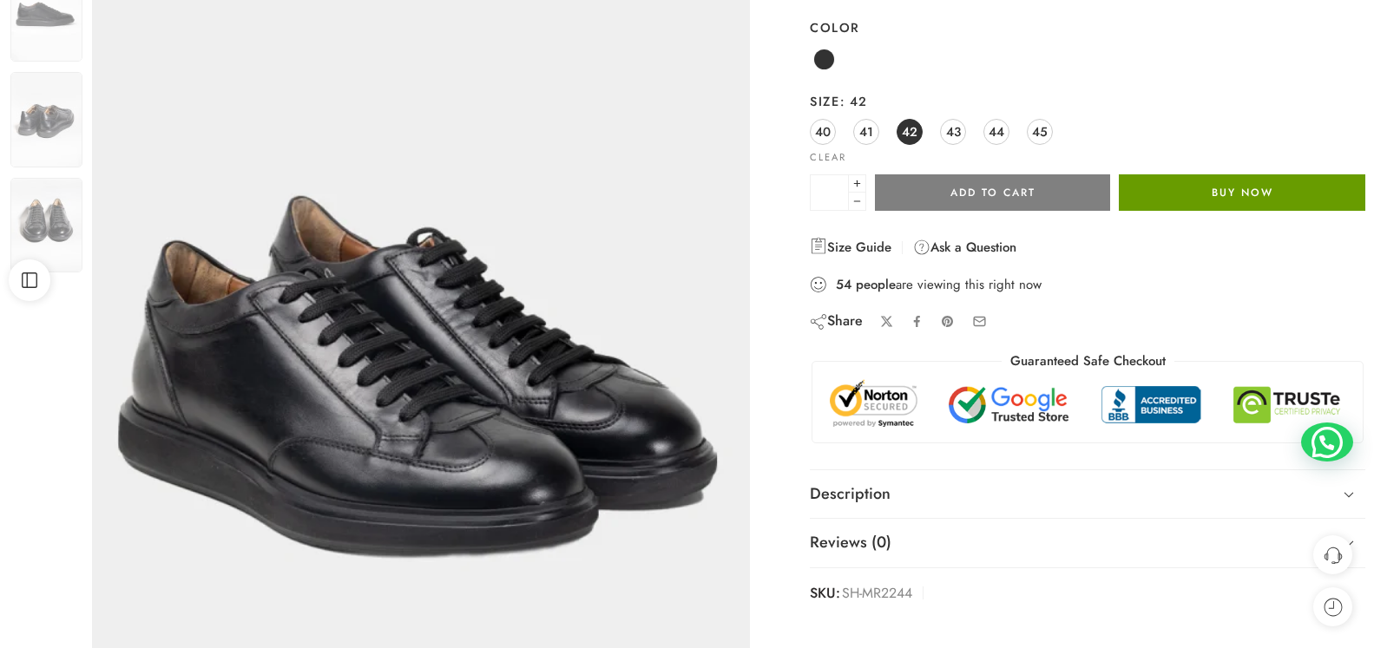
click at [1235, 191] on button "Buy Now" at bounding box center [1242, 192] width 246 height 36
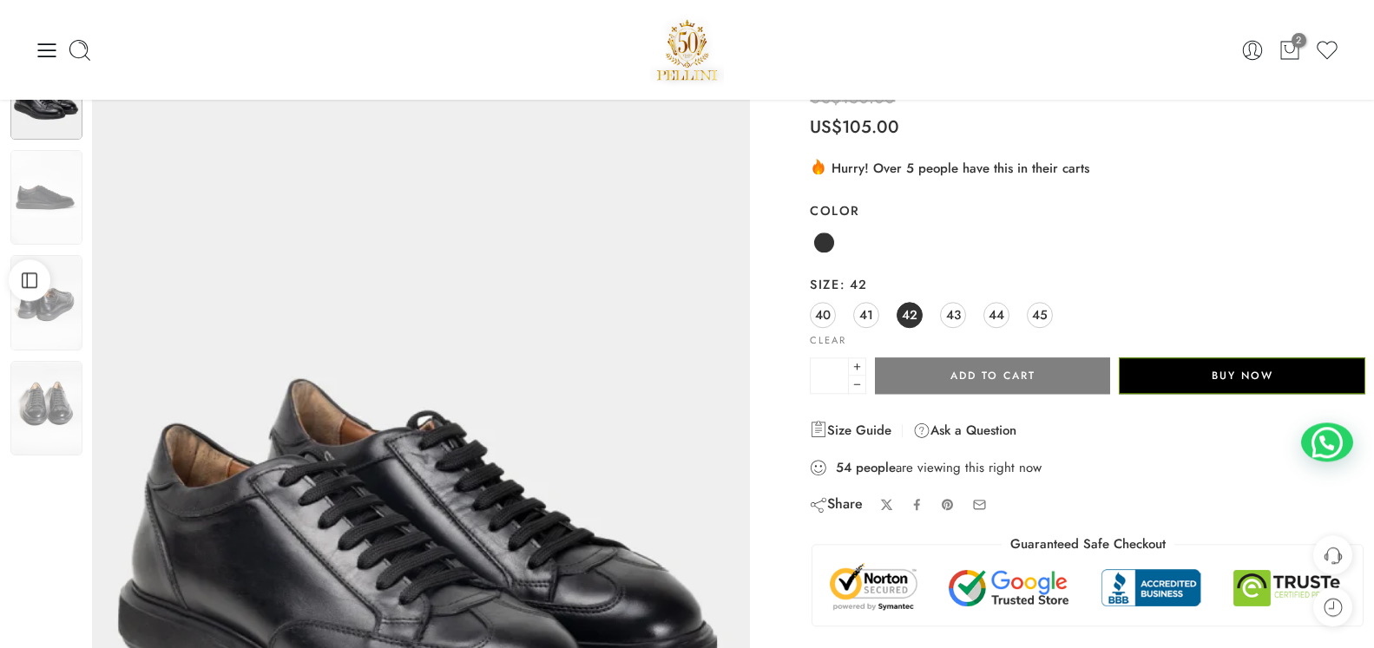
scroll to position [0, 0]
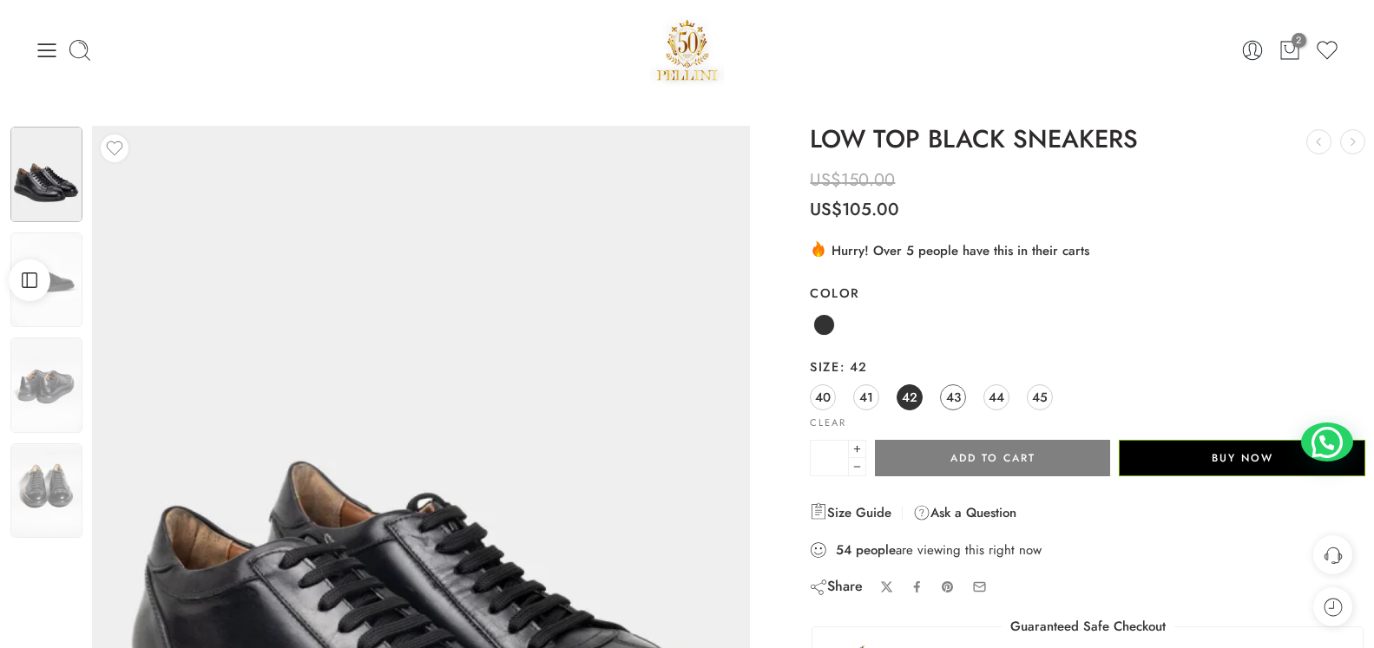
click at [951, 391] on span "43" at bounding box center [953, 396] width 15 height 23
click at [973, 458] on button "Add to cart" at bounding box center [992, 458] width 235 height 36
click at [852, 449] on icon at bounding box center [856, 449] width 11 height 16
type input "*"
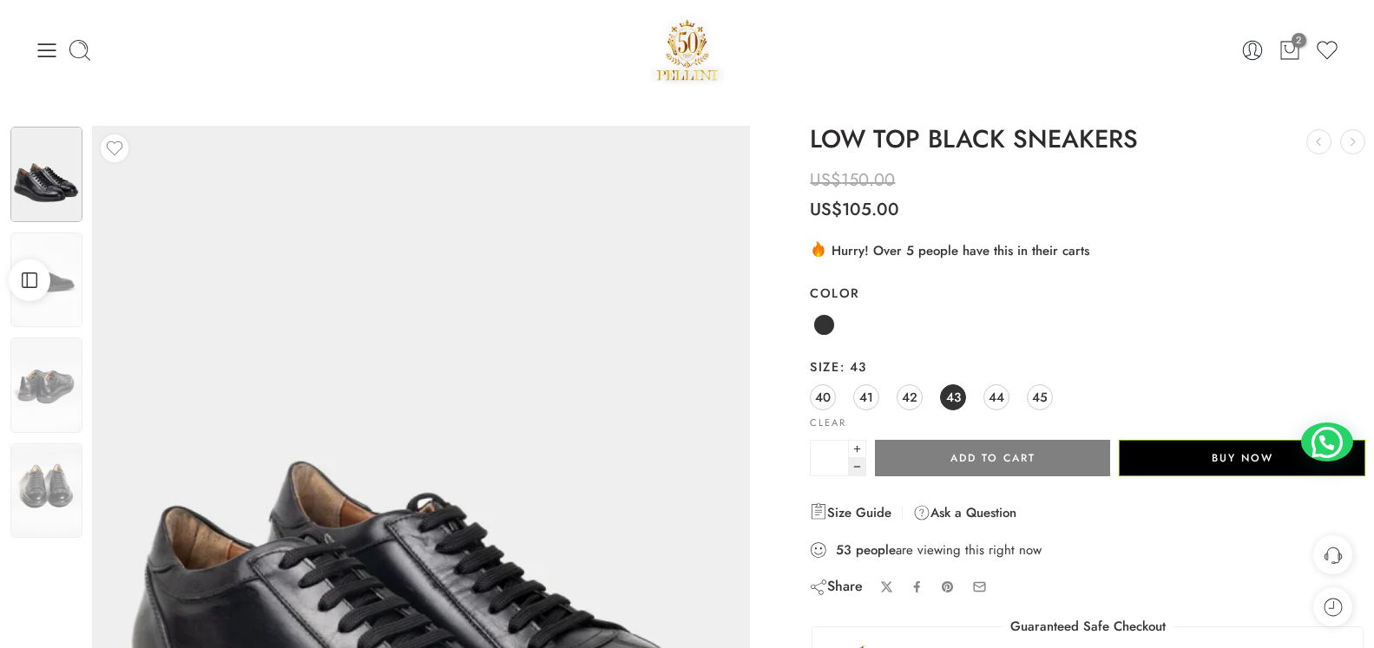
click at [857, 468] on icon at bounding box center [856, 466] width 11 height 17
type input "*"
